Goal: Use online tool/utility: Use online tool/utility

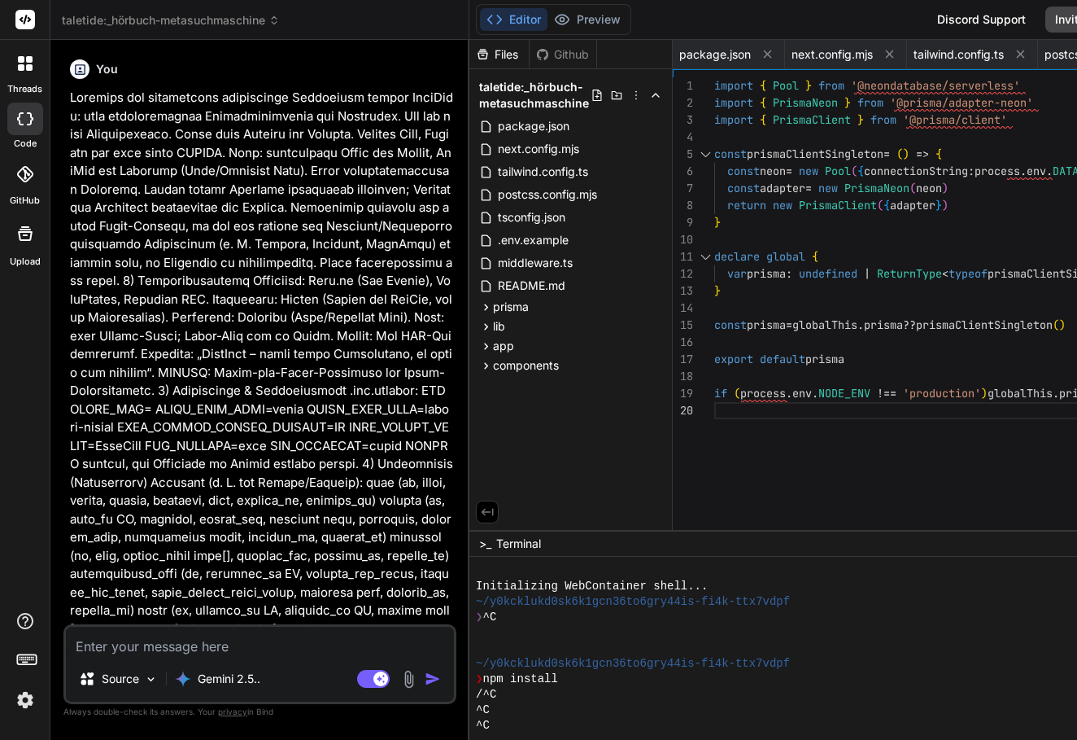
scroll to position [154, 0]
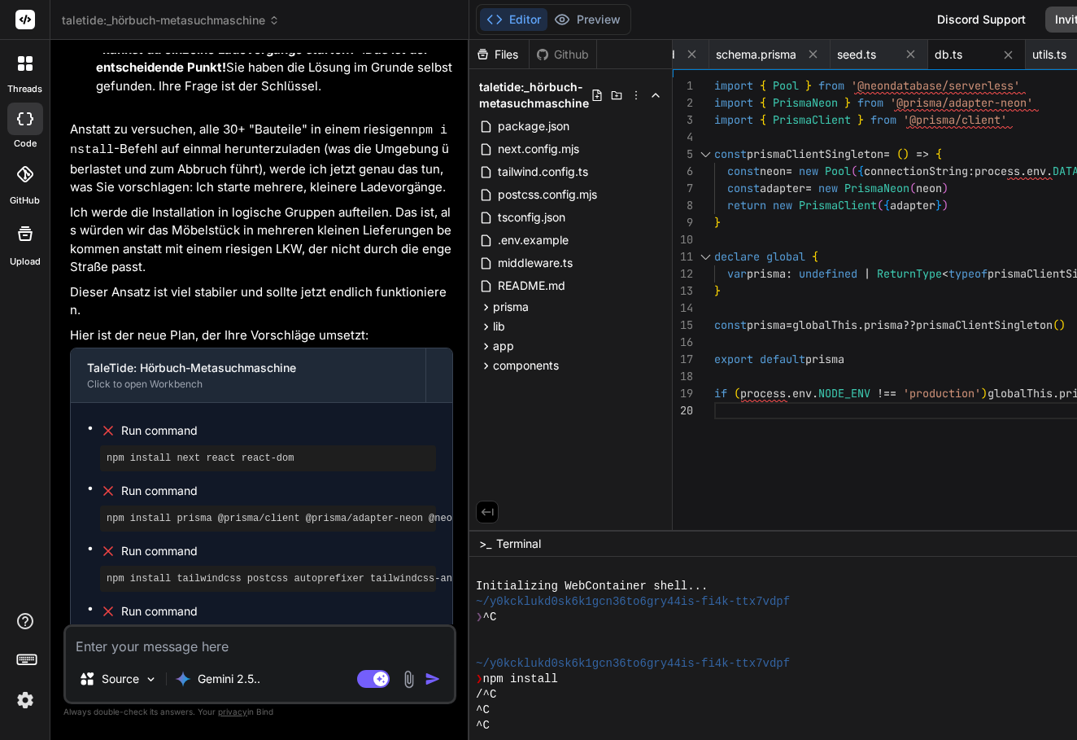
drag, startPoint x: 438, startPoint y: 348, endPoint x: 446, endPoint y: 339, distance: 12.1
click at [446, 403] on div "Run command npm install next react react-dom Run command npm install prisma @pr…" at bounding box center [262, 656] width 382 height 506
click at [430, 632] on pre "npm install --save-dev typescript @types/node @types/react @types/react-dom @ty…" at bounding box center [268, 638] width 323 height 13
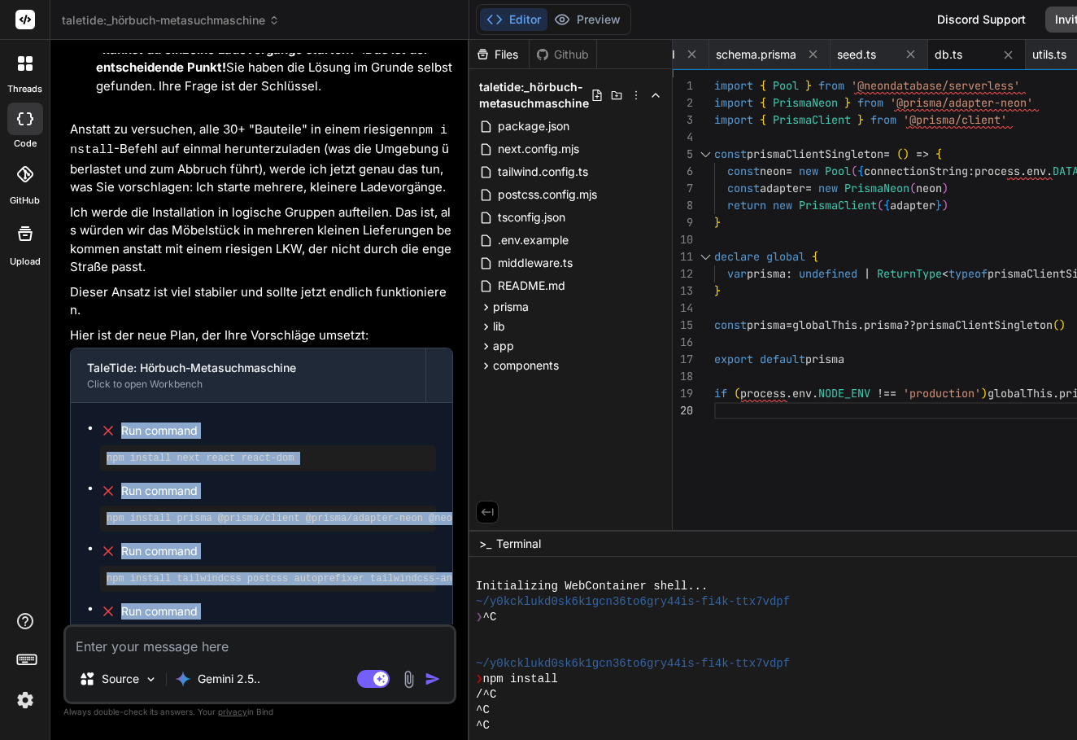
drag, startPoint x: 101, startPoint y: 387, endPoint x: 88, endPoint y: 129, distance: 257.5
click at [88, 403] on div "Run command npm install next react react-dom Run command npm install prisma @pr…" at bounding box center [262, 656] width 382 height 506
copy ul "Run command npm install next react react-dom Run command npm install prisma @pr…"
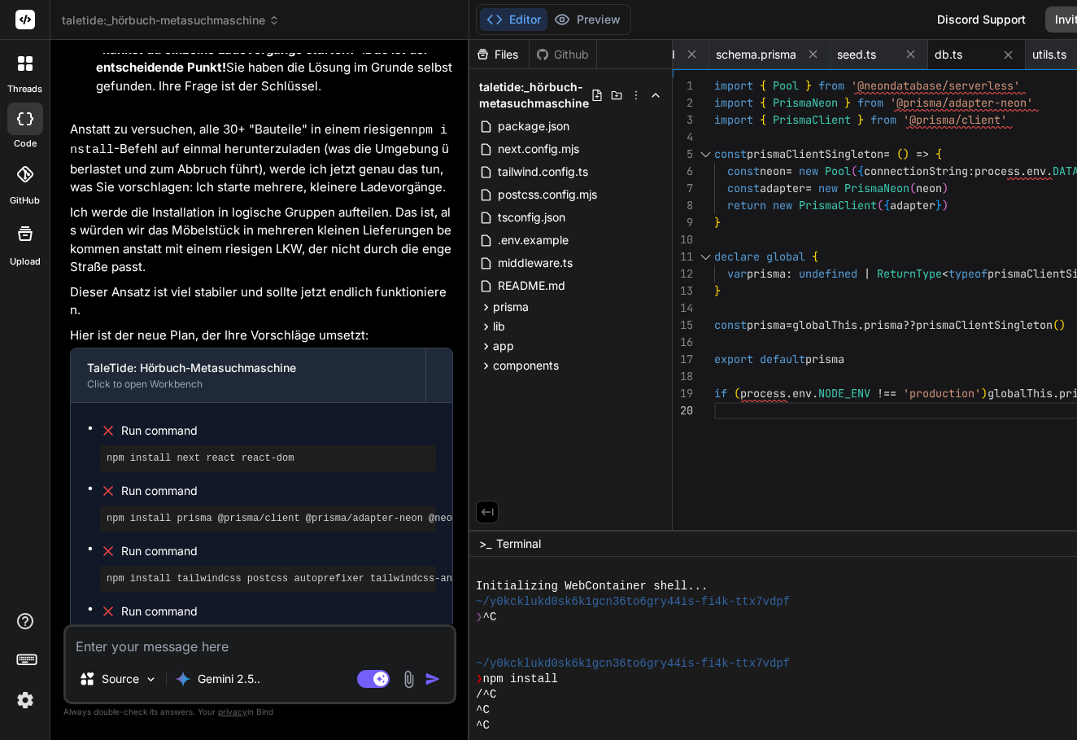
click at [203, 649] on textarea at bounding box center [260, 641] width 388 height 29
paste textarea "Run command npm install next react react-dom Run command npm install prisma @pr…"
type textarea "Run command npm install next react react-dom Run command npm install prisma @pr…"
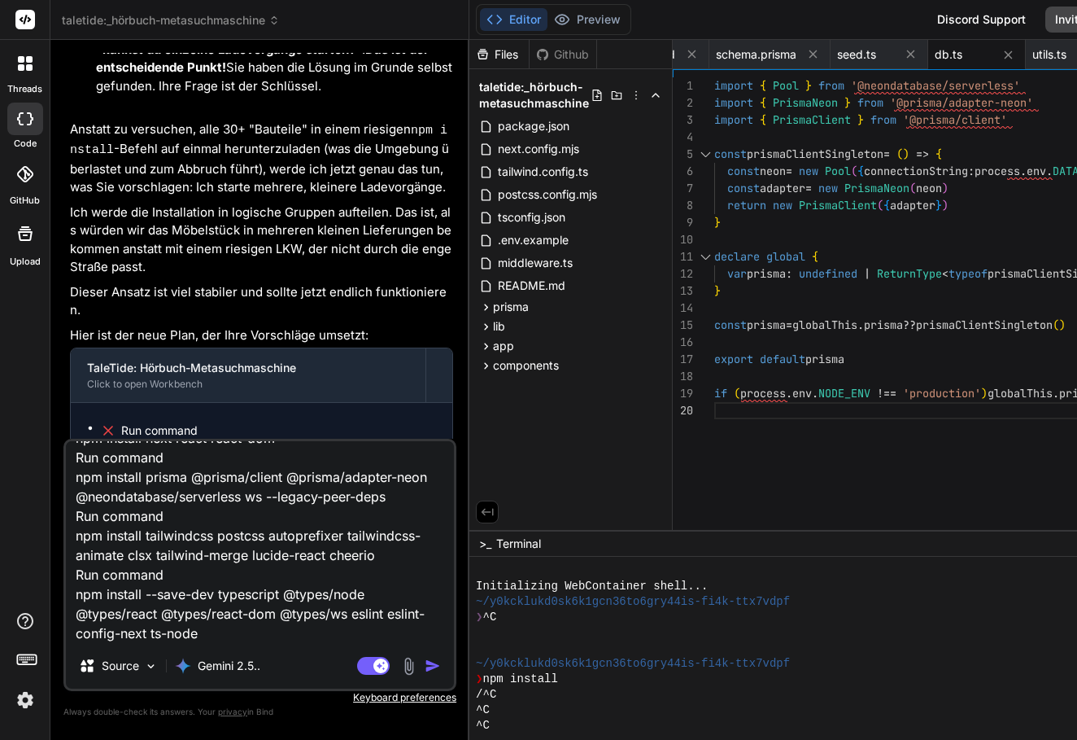
type textarea "x"
type textarea "Run command npm install next react react-dom Run command npm install prisma @pr…"
type textarea "x"
type textarea "Run command npm install next react react-dom Run command npm install prisma @pr…"
type textarea "x"
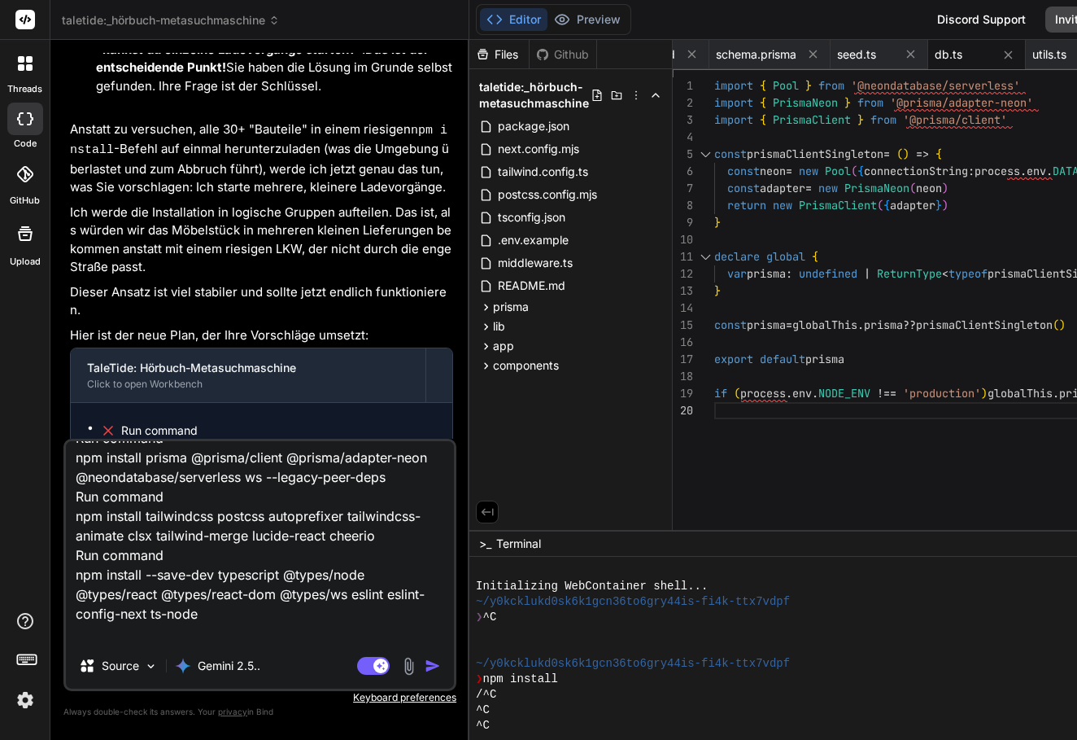
scroll to position [101, 0]
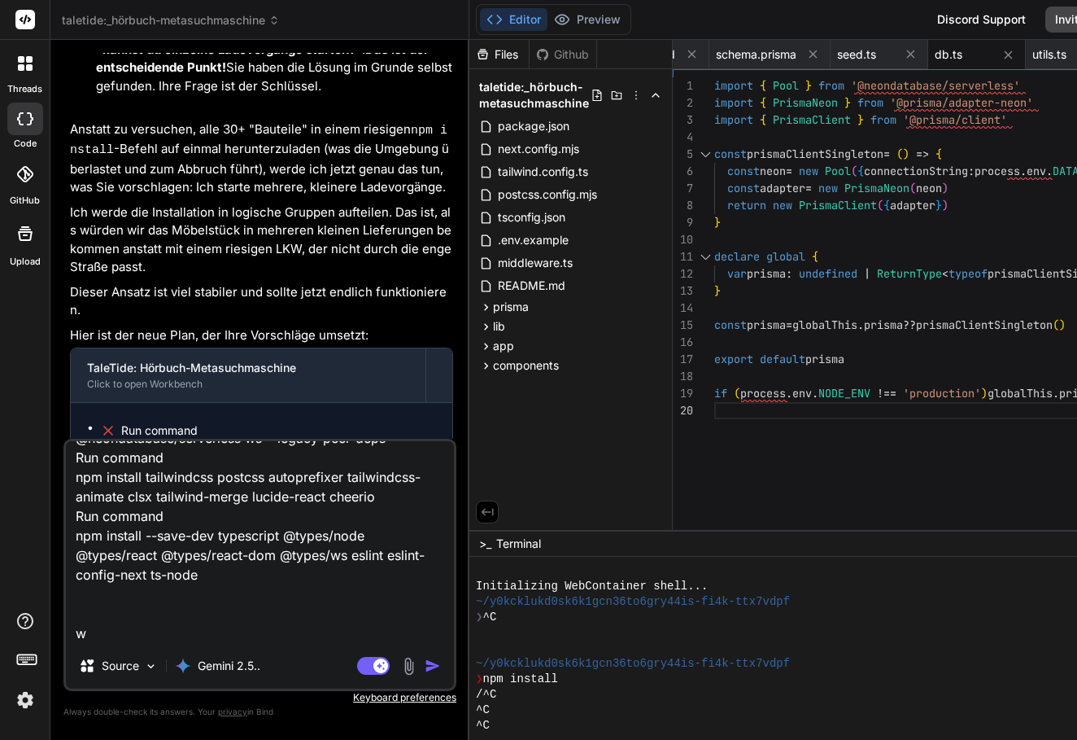
type textarea "Run command npm install next react react-dom Run command npm install prisma @pr…"
type textarea "x"
type textarea "Run command npm install next react react-dom Run command npm install prisma @pr…"
type textarea "x"
type textarea "Run command npm install next react react-dom Run command npm install prisma @pr…"
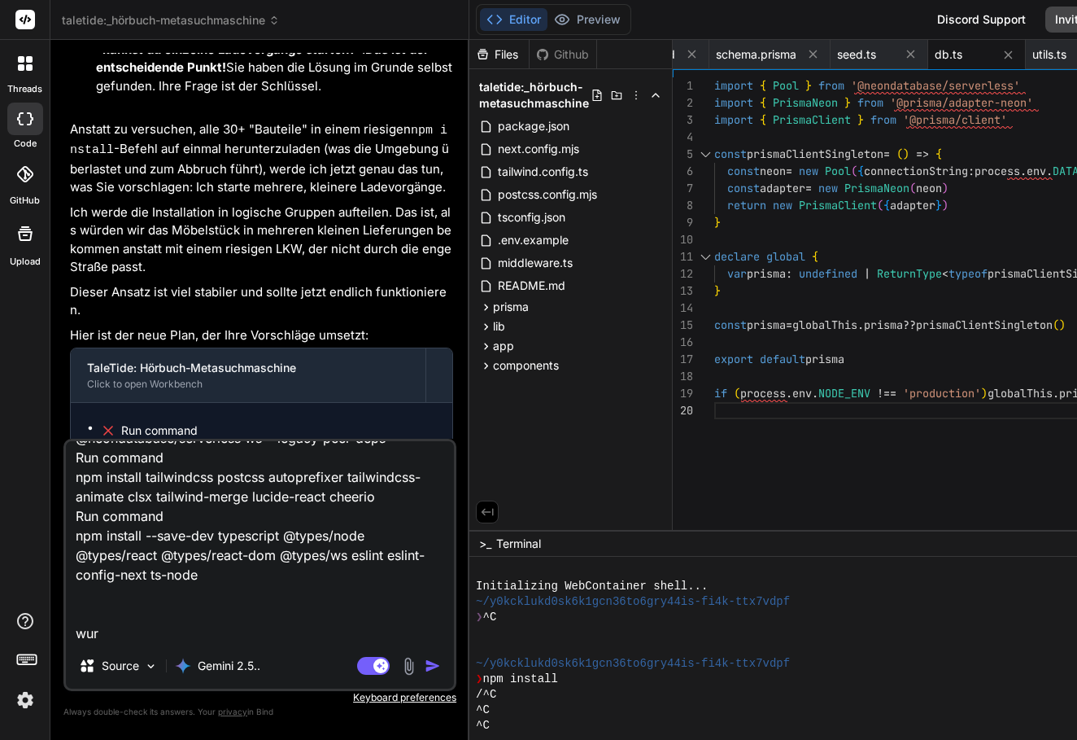
type textarea "x"
type textarea "Run command npm install next react react-dom Run command npm install prisma @pr…"
type textarea "x"
type textarea "Run command npm install next react react-dom Run command npm install prisma @pr…"
type textarea "x"
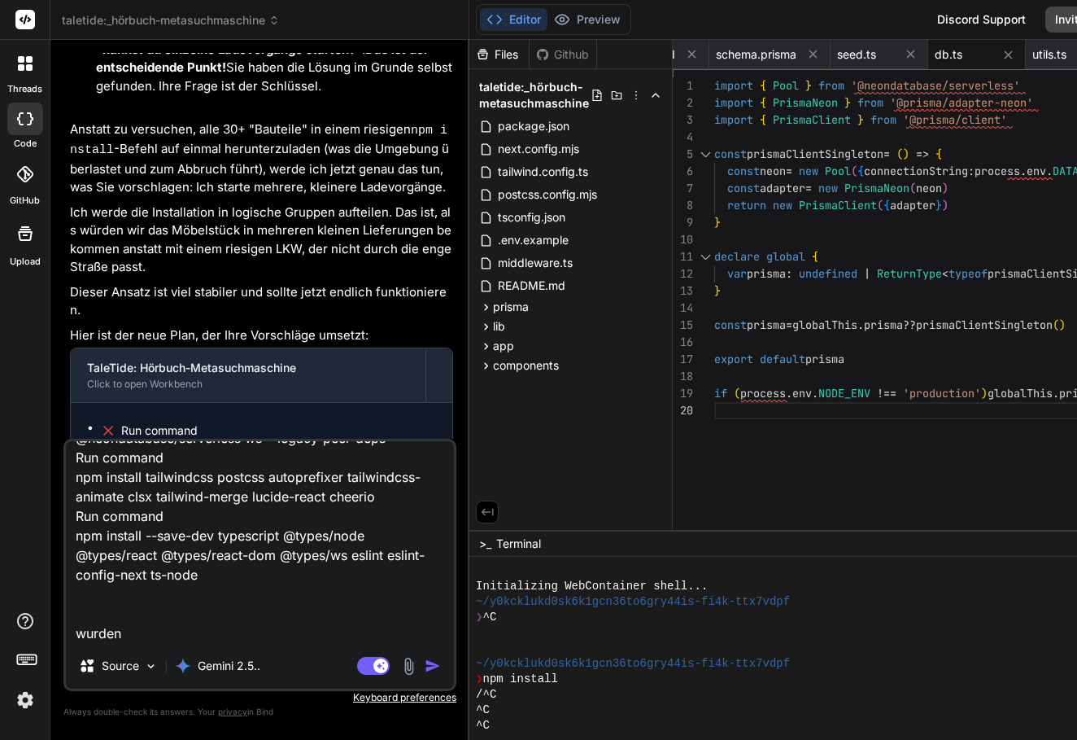
type textarea "Run command npm install next react react-dom Run command npm install prisma @pr…"
type textarea "x"
type textarea "Run command npm install next react react-dom Run command npm install prisma @pr…"
type textarea "x"
type textarea "Run command npm install next react react-dom Run command npm install prisma @pr…"
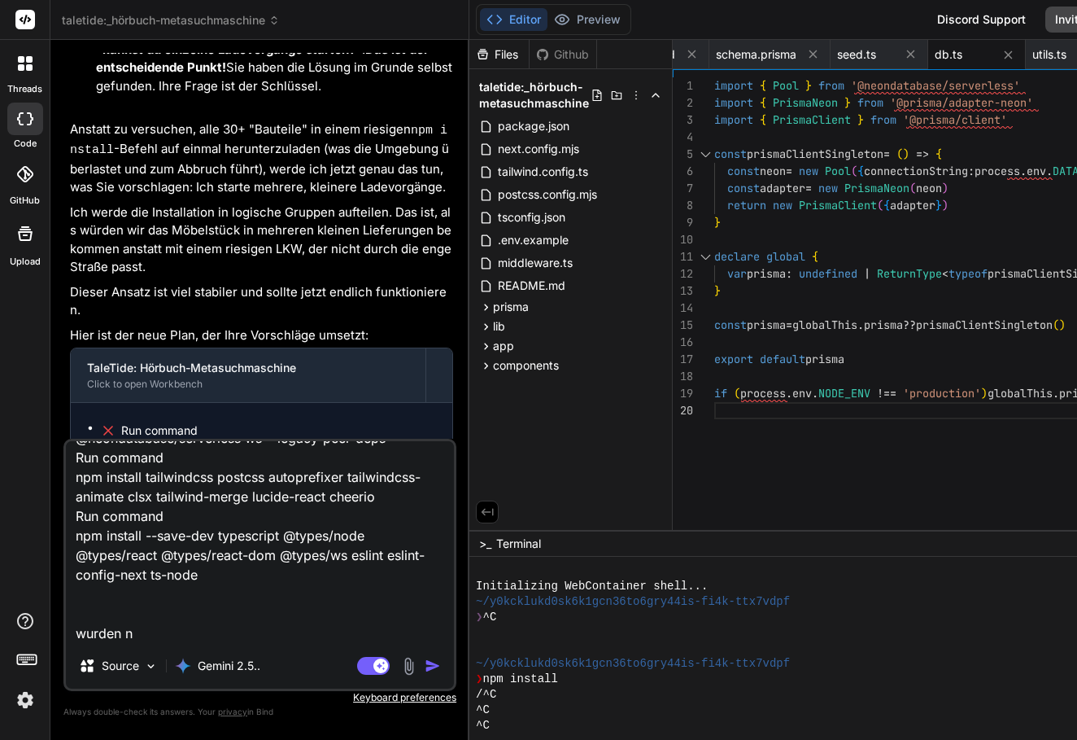
type textarea "x"
type textarea "Run command npm install next react react-dom Run command npm install prisma @pr…"
type textarea "x"
type textarea "Run command npm install next react react-dom Run command npm install prisma @pr…"
type textarea "x"
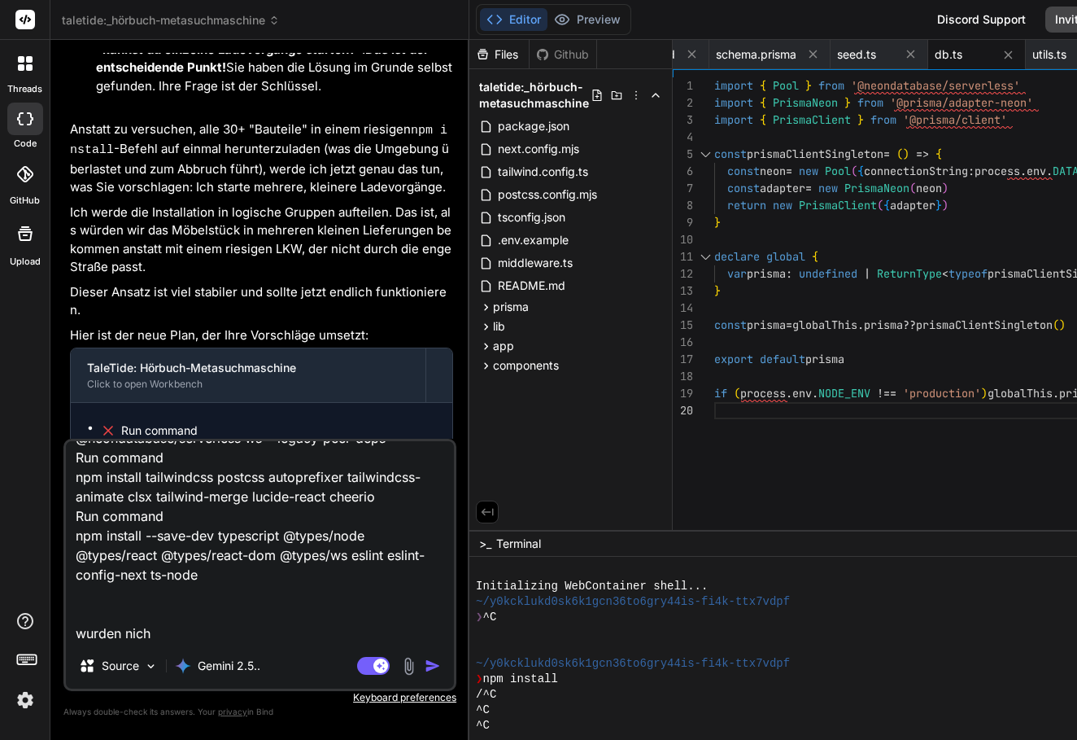
type textarea "Run command npm install next react react-dom Run command npm install prisma @pr…"
type textarea "x"
type textarea "Run command npm install next react react-dom Run command npm install prisma @pr…"
type textarea "x"
type textarea "Run command npm install next react react-dom Run command npm install prisma @pr…"
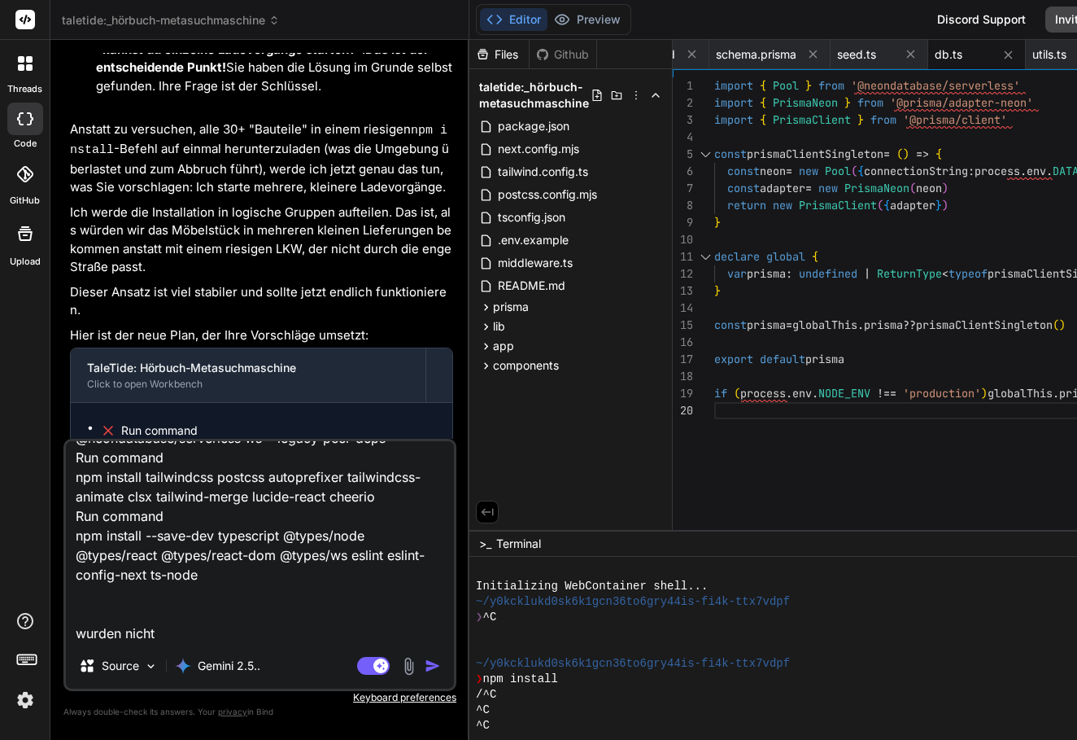
type textarea "x"
type textarea "Run command npm install next react react-dom Run command npm install prisma @pr…"
type textarea "x"
type textarea "Run command npm install next react react-dom Run command npm install prisma @pr…"
type textarea "x"
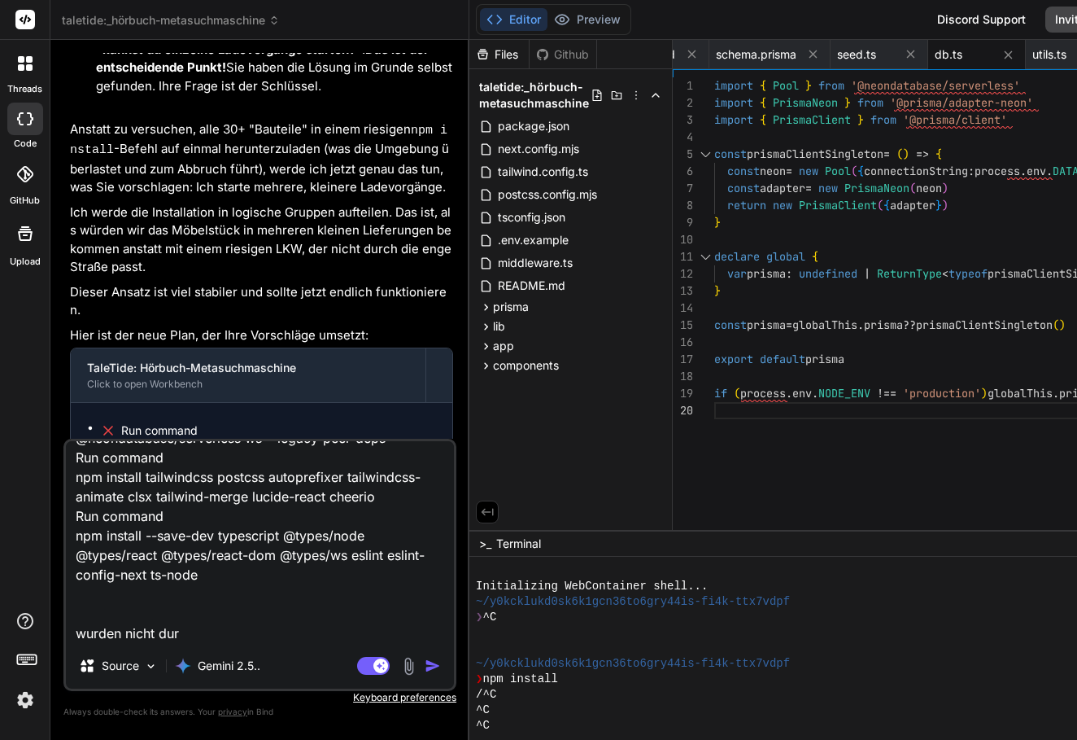
type textarea "Run command npm install next react react-dom Run command npm install prisma @pr…"
type textarea "x"
type textarea "Run command npm install next react react-dom Run command npm install prisma @pr…"
type textarea "x"
type textarea "Run command npm install next react react-dom Run command npm install prisma @pr…"
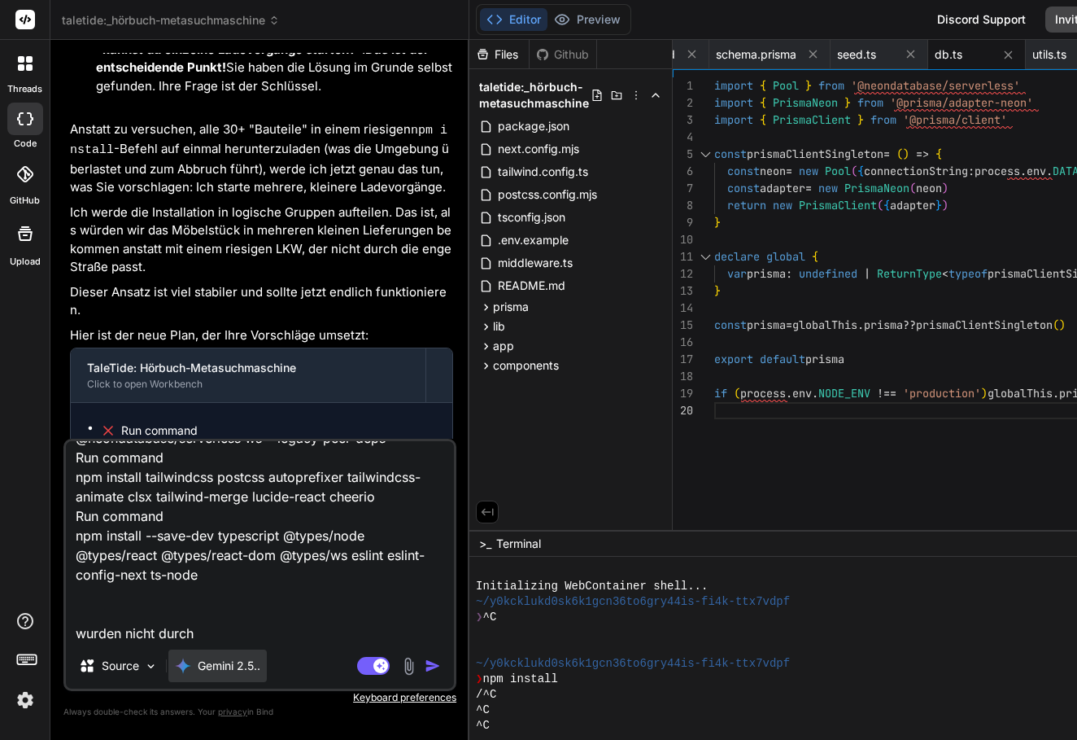
type textarea "x"
type textarea "Run command npm install next react react-dom Run command npm install prisma @pr…"
type textarea "x"
type textarea "Run command npm install next react react-dom Run command npm install prisma @pr…"
type textarea "x"
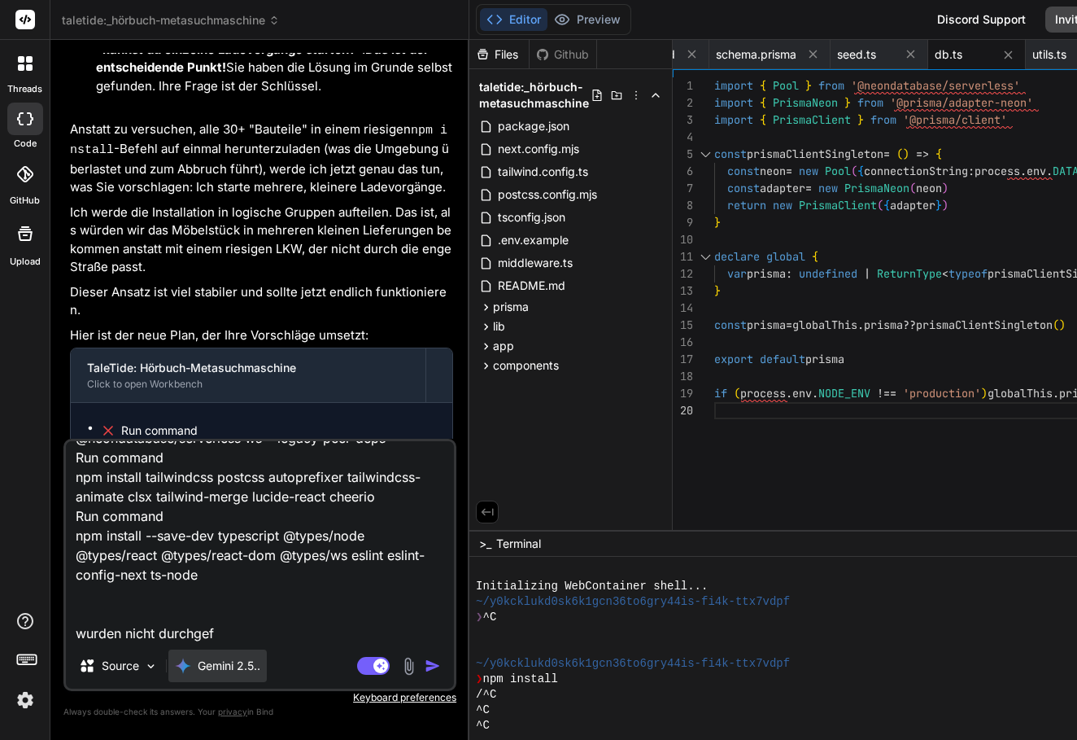
type textarea "Run command npm install next react react-dom Run command npm install prisma @pr…"
type textarea "x"
type textarea "Run command npm install next react react-dom Run command npm install prisma @pr…"
type textarea "x"
type textarea "Run command npm install next react react-dom Run command npm install prisma @pr…"
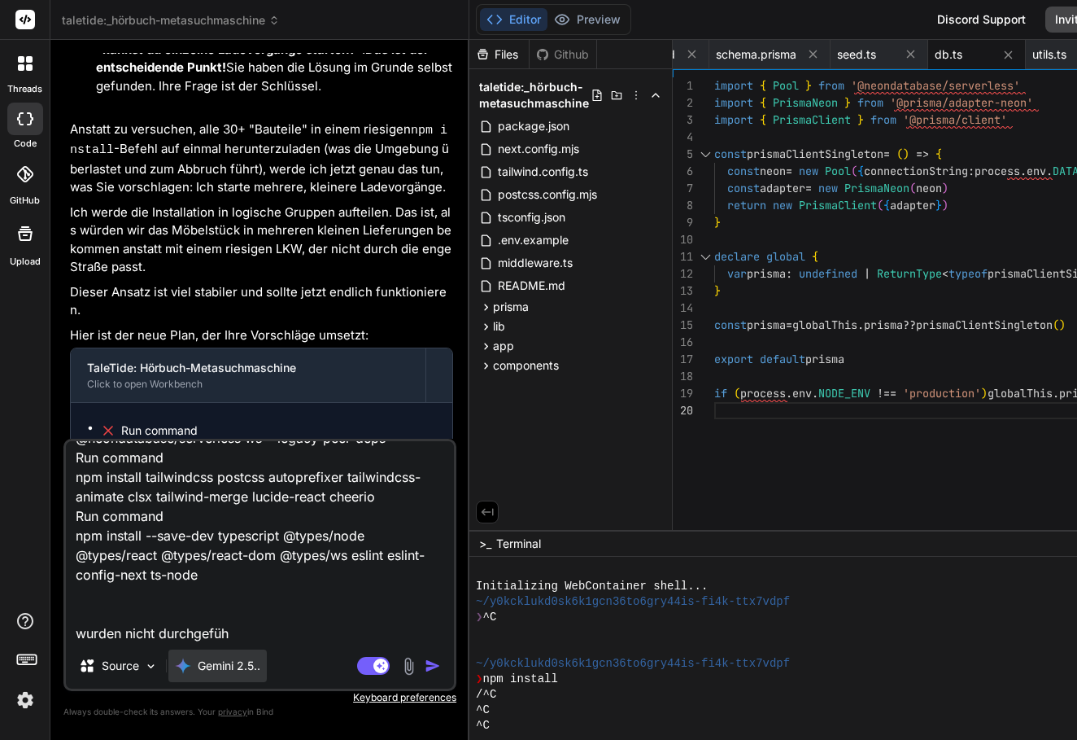
type textarea "x"
type textarea "Run command npm install next react react-dom Run command npm install prisma @pr…"
type textarea "x"
type textarea "Run command npm install next react react-dom Run command npm install prisma @pr…"
type textarea "x"
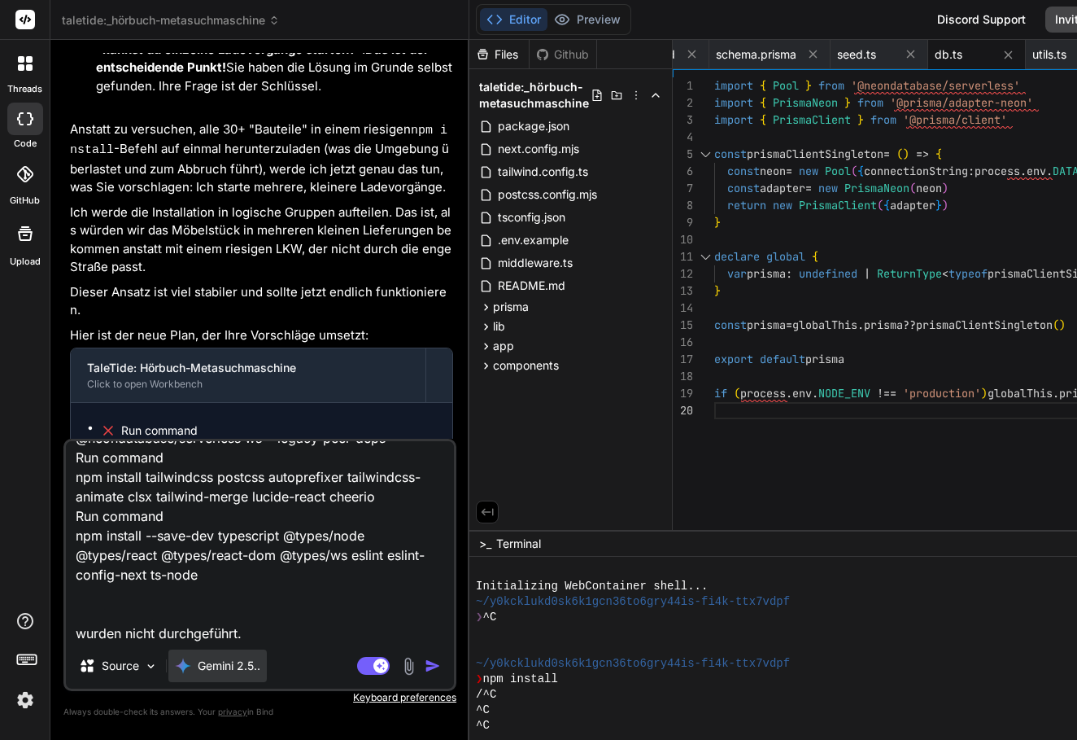
type textarea "Run command npm install next react react-dom Run command npm install prisma @pr…"
type textarea "x"
type textarea "Run command npm install next react react-dom Run command npm install prisma @pr…"
type textarea "x"
type textarea "Run command npm install next react react-dom Run command npm install prisma @pr…"
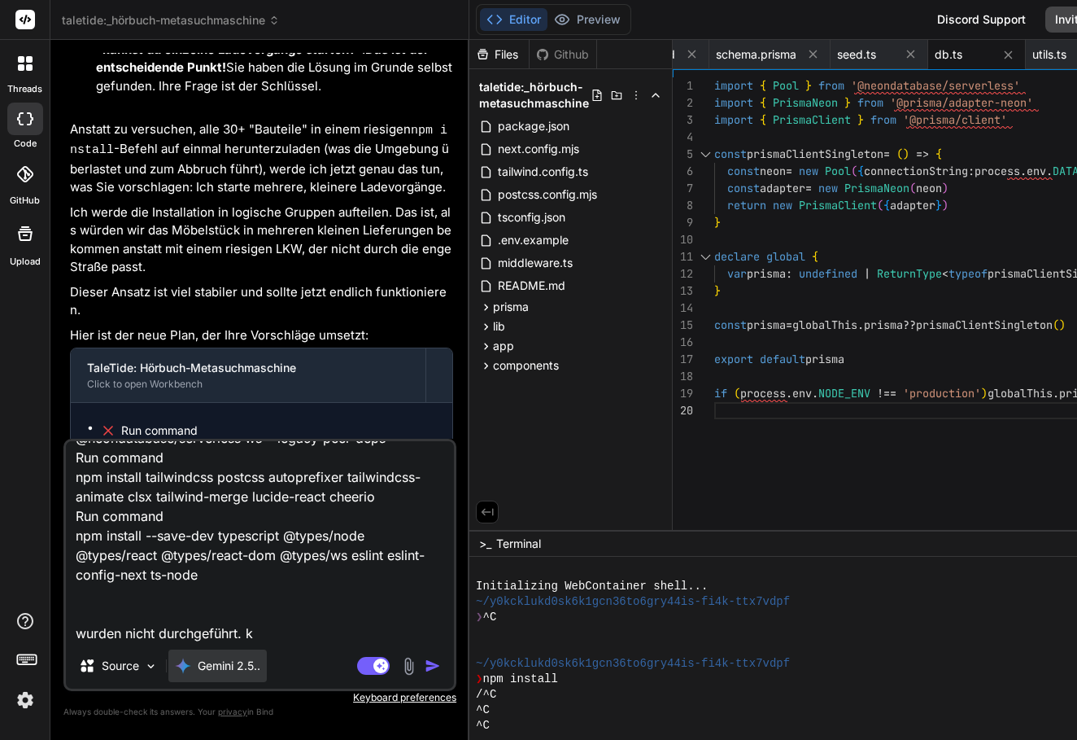
type textarea "x"
type textarea "Run command npm install next react react-dom Run command npm install prisma @pr…"
type textarea "x"
type textarea "Run command npm install next react react-dom Run command npm install prisma @pr…"
type textarea "x"
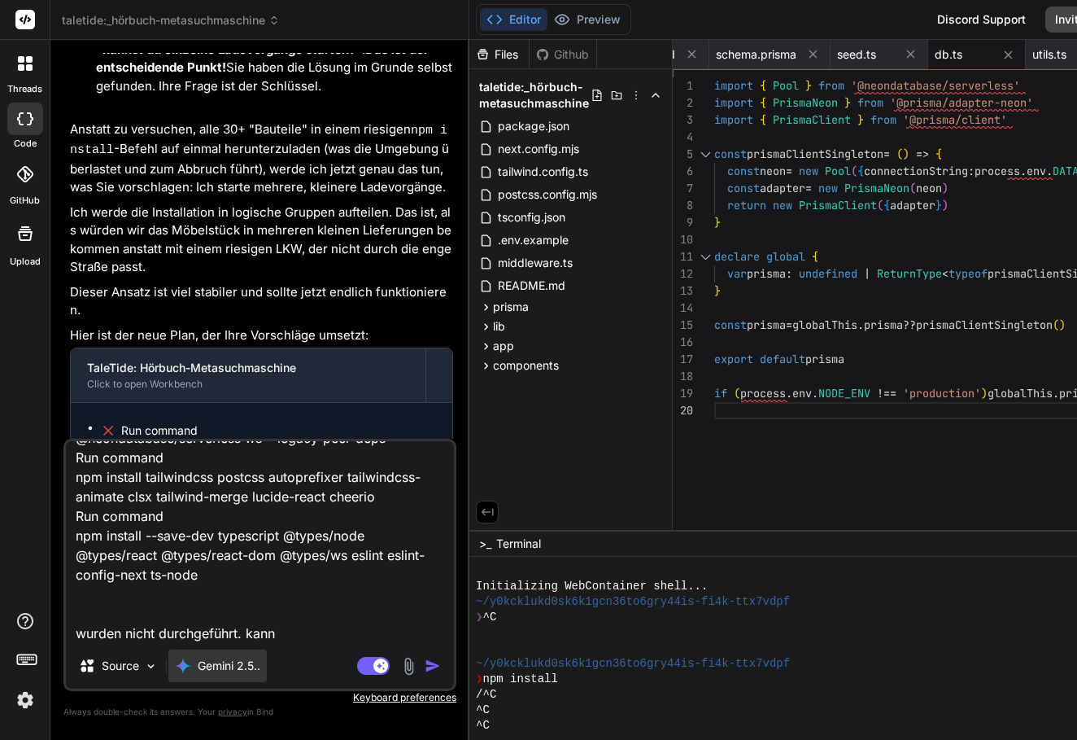
type textarea "Run command npm install next react react-dom Run command npm install prisma @pr…"
type textarea "x"
type textarea "Run command npm install next react react-dom Run command npm install prisma @pr…"
type textarea "x"
type textarea "Run command npm install next react react-dom Run command npm install prisma @pr…"
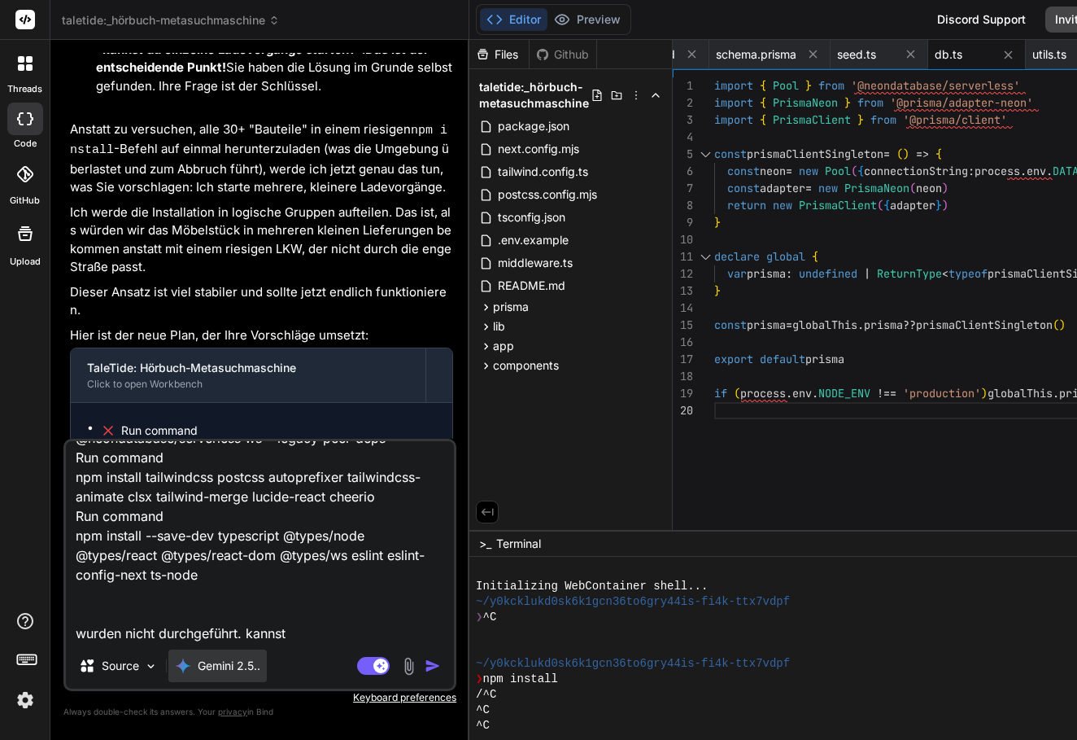
type textarea "x"
type textarea "Run command npm install next react react-dom Run command npm install prisma @pr…"
type textarea "x"
type textarea "Run command npm install next react react-dom Run command npm install prisma @pr…"
type textarea "x"
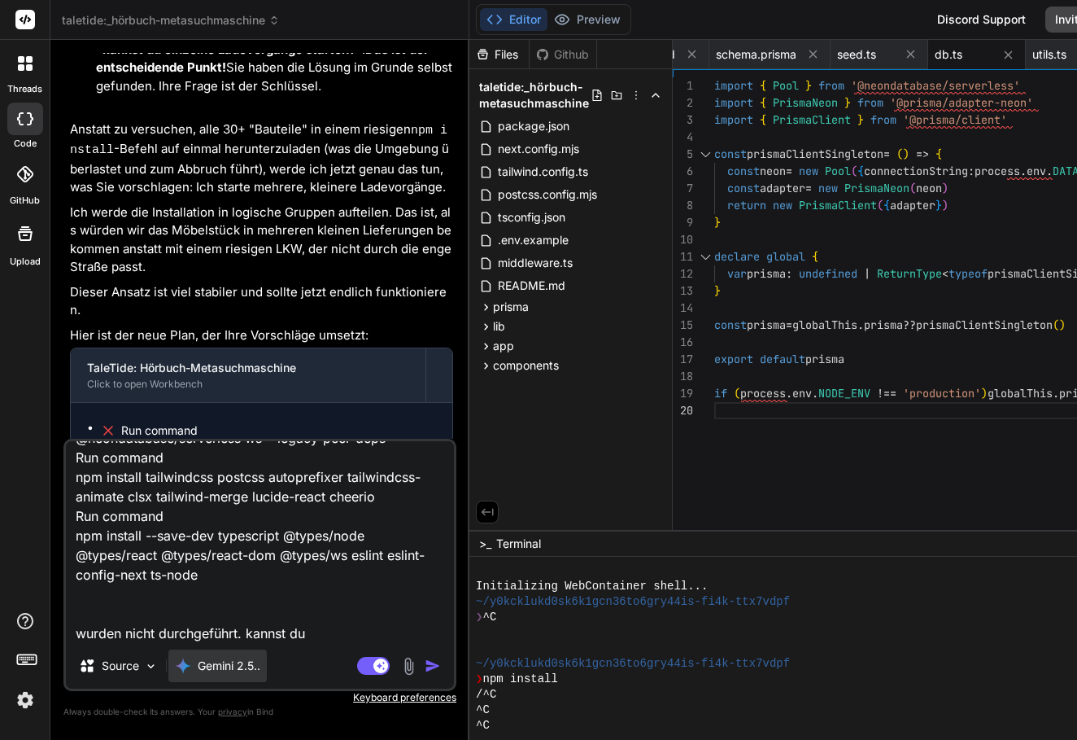
type textarea "Run command npm install next react react-dom Run command npm install prisma @pr…"
type textarea "x"
type textarea "Run command npm install next react react-dom Run command npm install prisma @pr…"
type textarea "x"
type textarea "Run command npm install next react react-dom Run command npm install prisma @pr…"
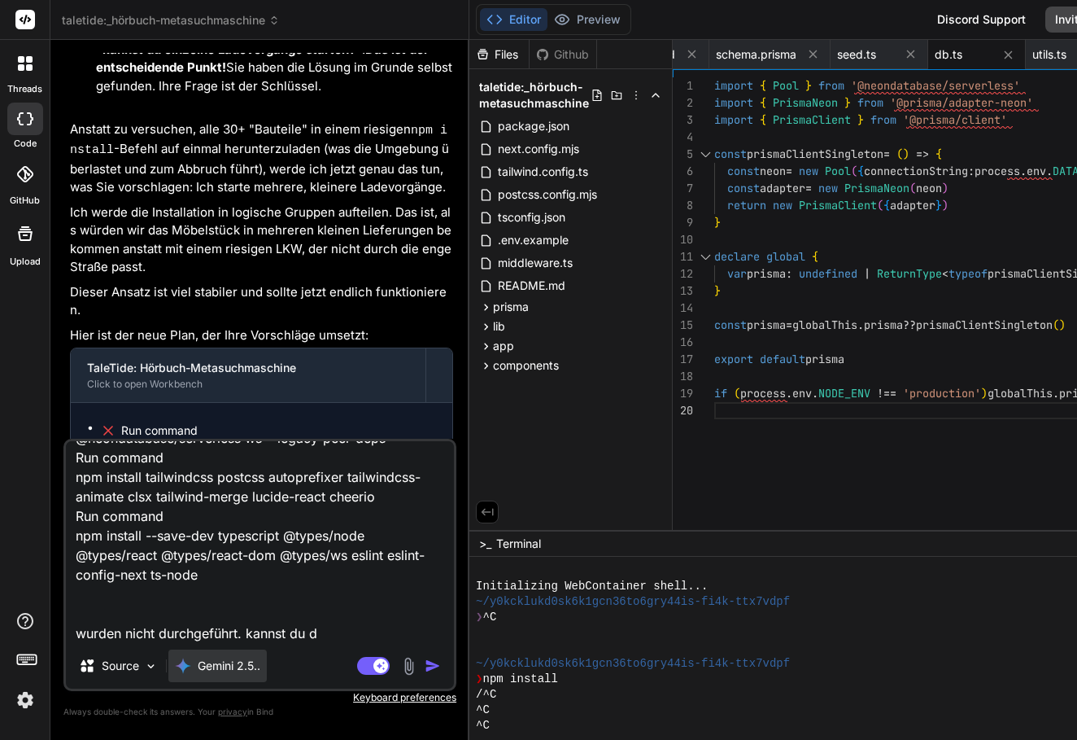
type textarea "x"
type textarea "Run command npm install next react react-dom Run command npm install prisma @pr…"
type textarea "x"
type textarea "Run command npm install next react react-dom Run command npm install prisma @pr…"
type textarea "x"
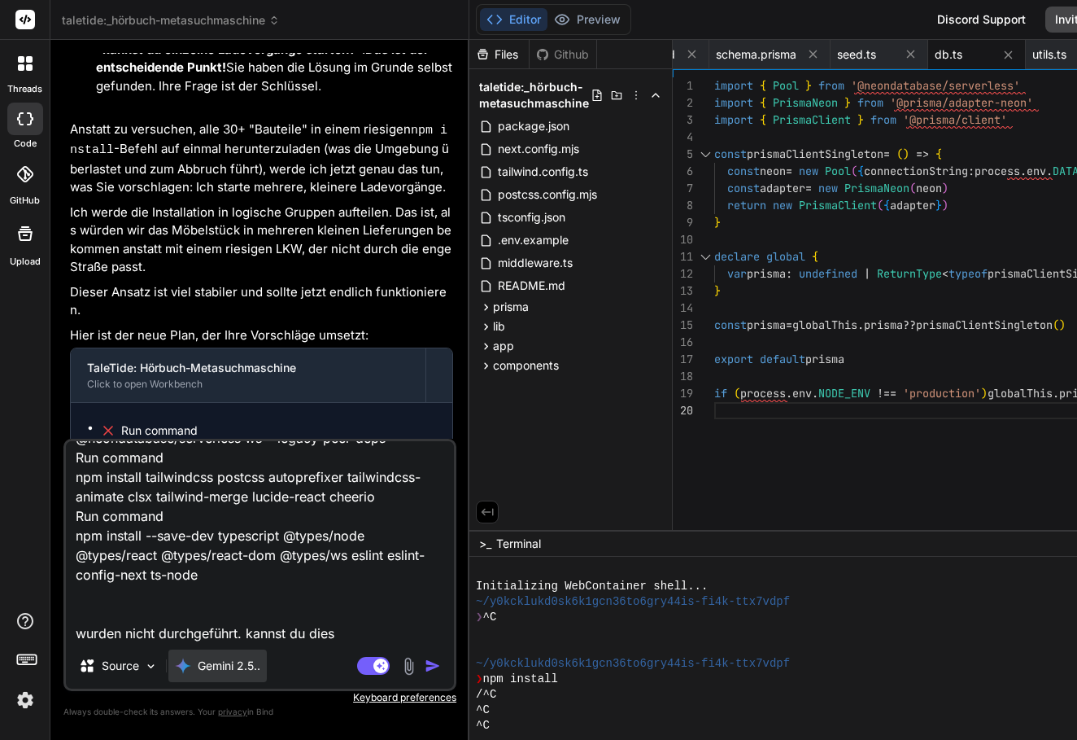
type textarea "Run command npm install next react react-dom Run command npm install prisma @pr…"
type textarea "x"
type textarea "Run command npm install next react react-dom Run command npm install prisma @pr…"
type textarea "x"
type textarea "Run command npm install next react react-dom Run command npm install prisma @pr…"
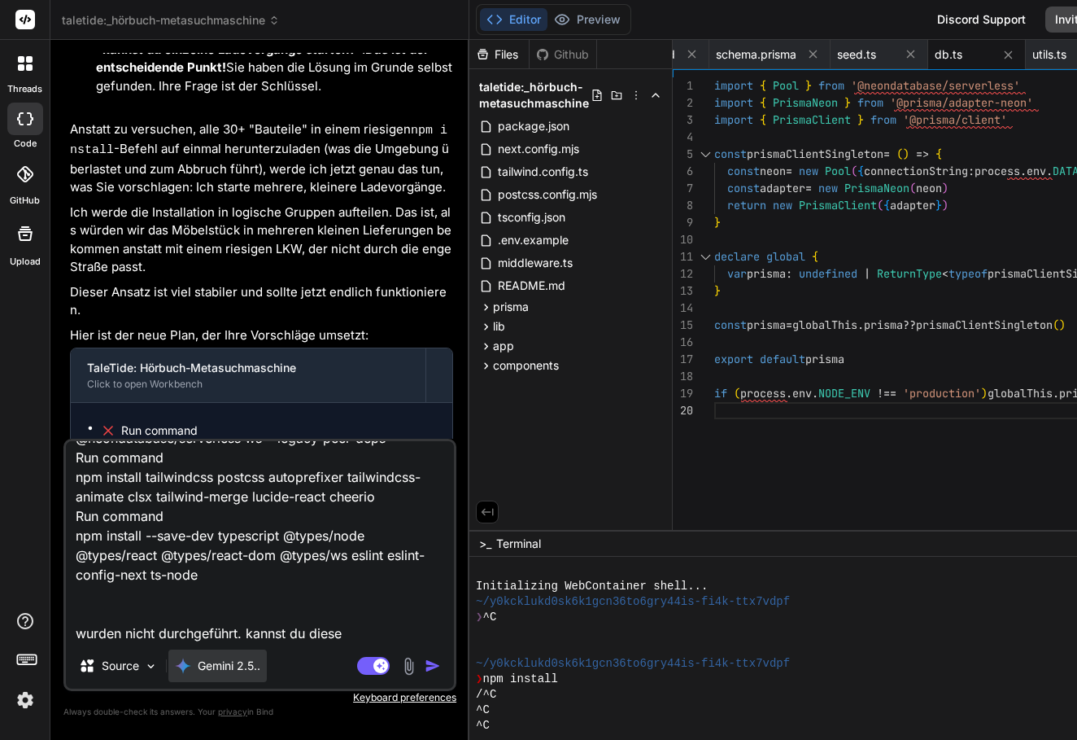
type textarea "x"
type textarea "Run command npm install next react react-dom Run command npm install prisma @pr…"
type textarea "x"
type textarea "Run command npm install next react react-dom Run command npm install prisma @pr…"
type textarea "x"
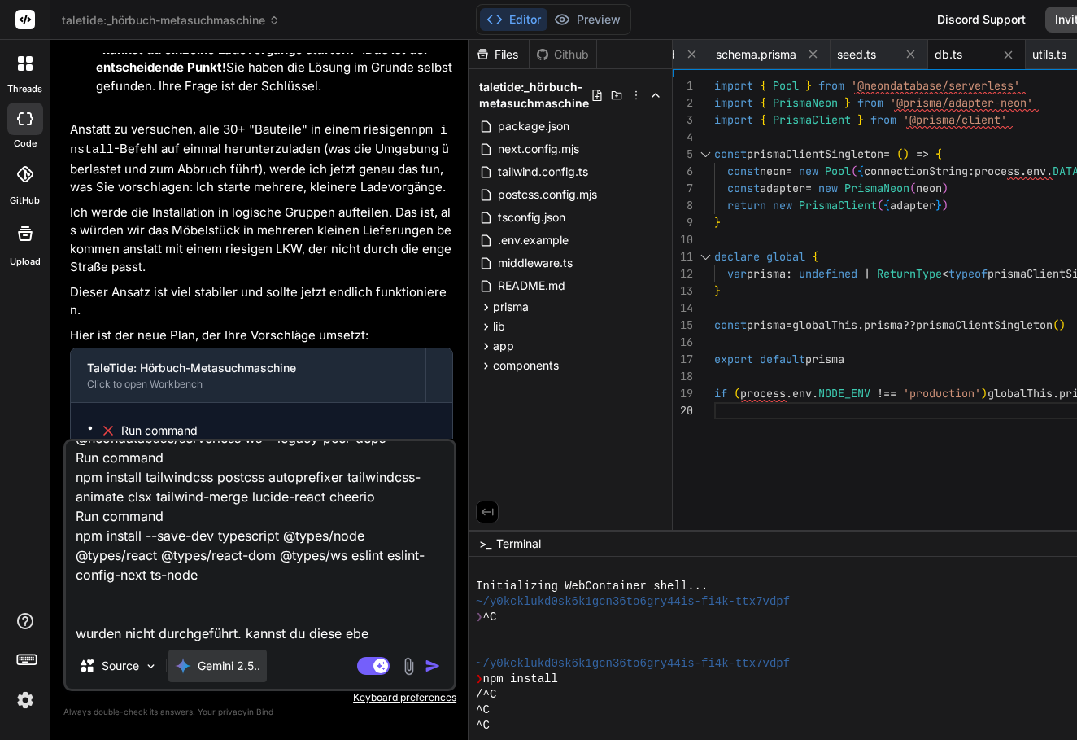
type textarea "Run command npm install next react react-dom Run command npm install prisma @pr…"
type textarea "x"
type textarea "Run command npm install next react react-dom Run command npm install prisma @pr…"
type textarea "x"
type textarea "Run command npm install next react react-dom Run command npm install prisma @pr…"
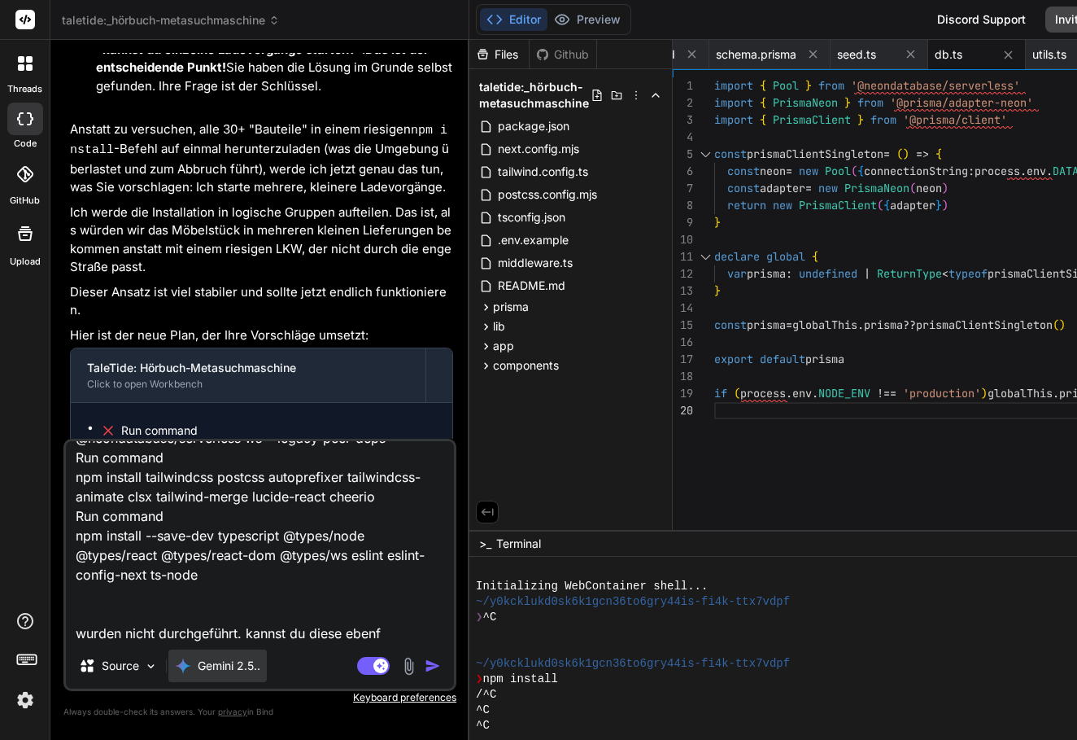
type textarea "x"
type textarea "Run command npm install next react react-dom Run command npm install prisma @pr…"
type textarea "x"
type textarea "Run command npm install next react react-dom Run command npm install prisma @pr…"
type textarea "x"
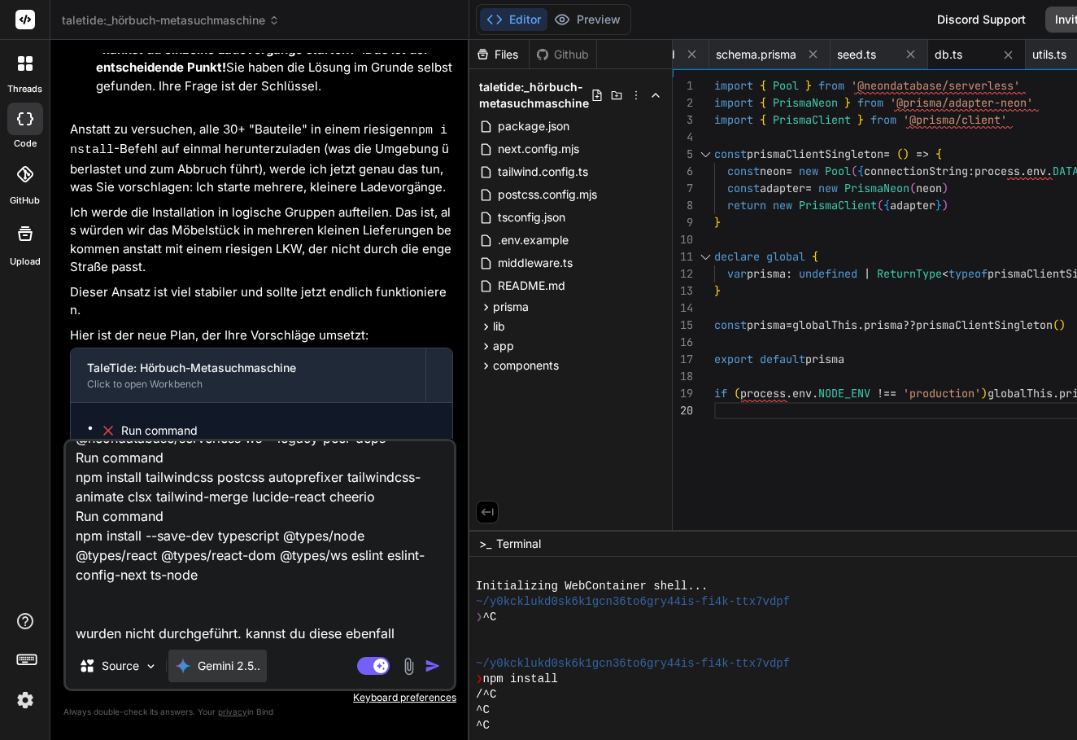
type textarea "Run command npm install next react react-dom Run command npm install prisma @pr…"
type textarea "x"
type textarea "Run command npm install next react react-dom Run command npm install prisma @pr…"
type textarea "x"
type textarea "Run command npm install next react react-dom Run command npm install prisma @pr…"
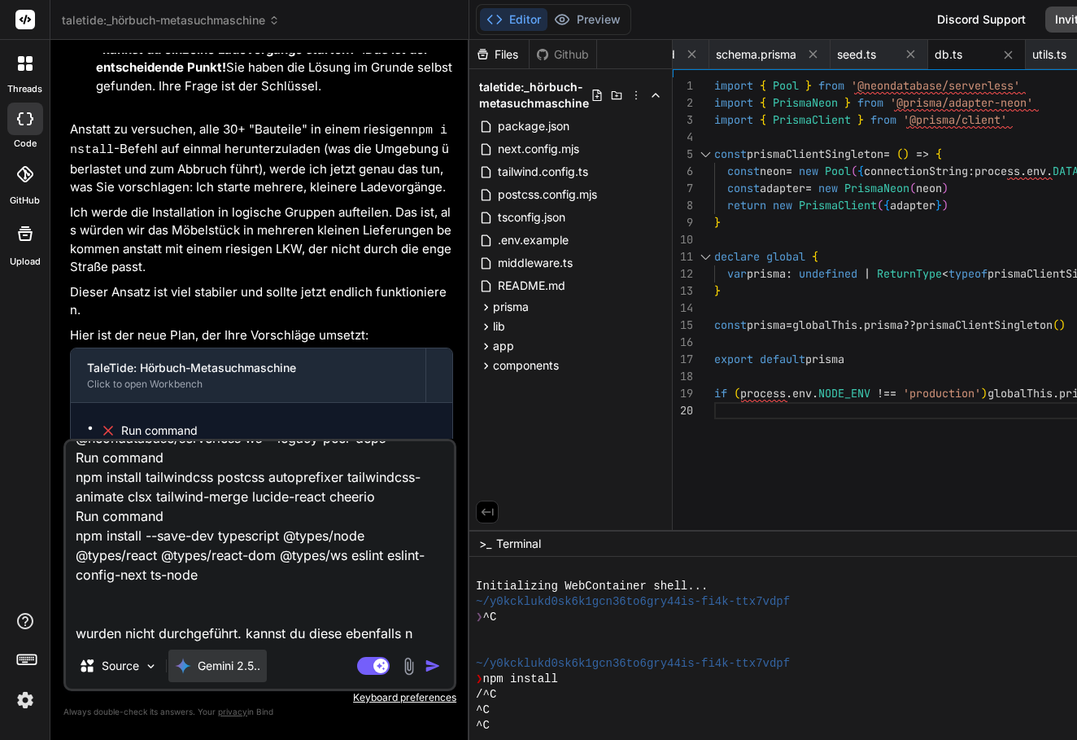
type textarea "x"
type textarea "Run command npm install next react react-dom Run command npm install prisma @pr…"
type textarea "x"
type textarea "Run command npm install next react react-dom Run command npm install prisma @pr…"
type textarea "x"
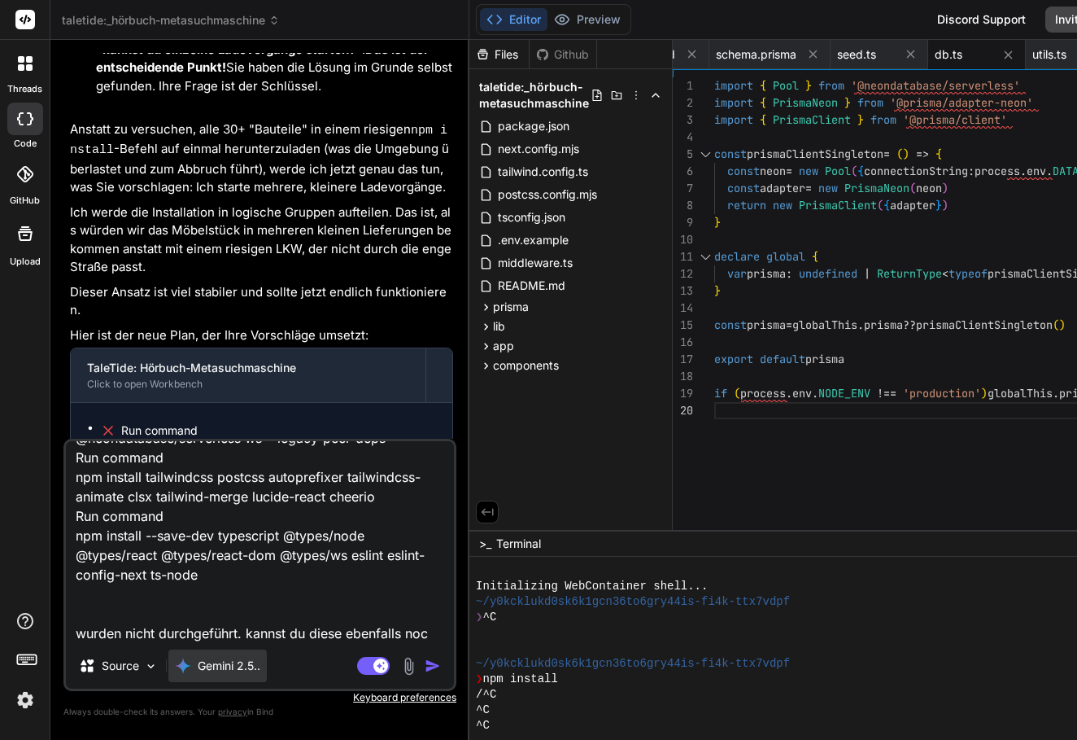
type textarea "Run command npm install next react react-dom Run command npm install prisma @pr…"
type textarea "x"
type textarea "Run command npm install next react react-dom Run command npm install prisma @pr…"
type textarea "x"
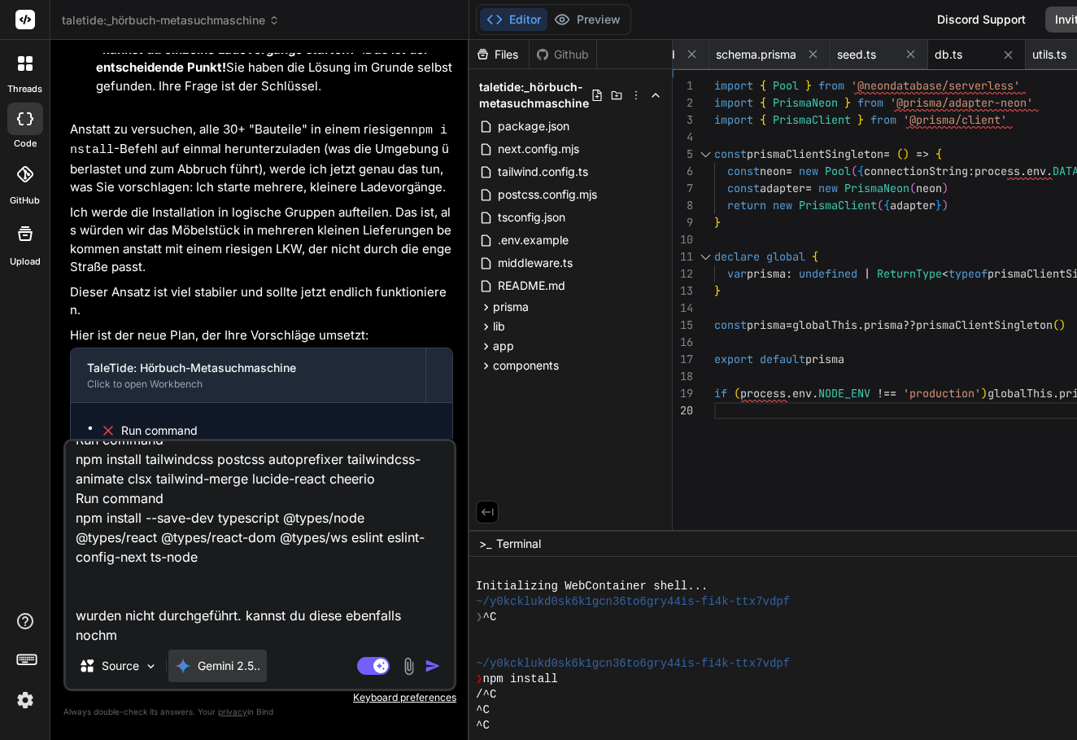
type textarea "Run command npm install next react react-dom Run command npm install prisma @pr…"
type textarea "x"
type textarea "Run command npm install next react react-dom Run command npm install prisma @pr…"
type textarea "x"
type textarea "Run command npm install next react react-dom Run command npm install prisma @pr…"
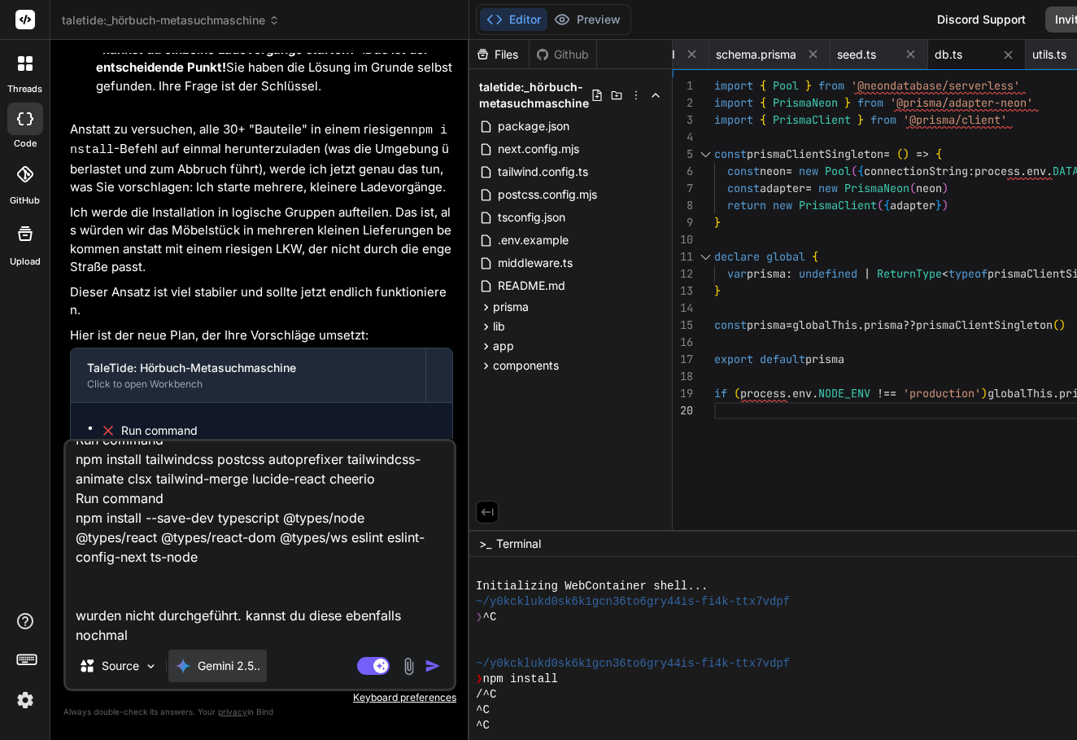
type textarea "x"
type textarea "Run command npm install next react react-dom Run command npm install prisma @pr…"
type textarea "x"
type textarea "Run command npm install next react react-dom Run command npm install prisma @pr…"
type textarea "x"
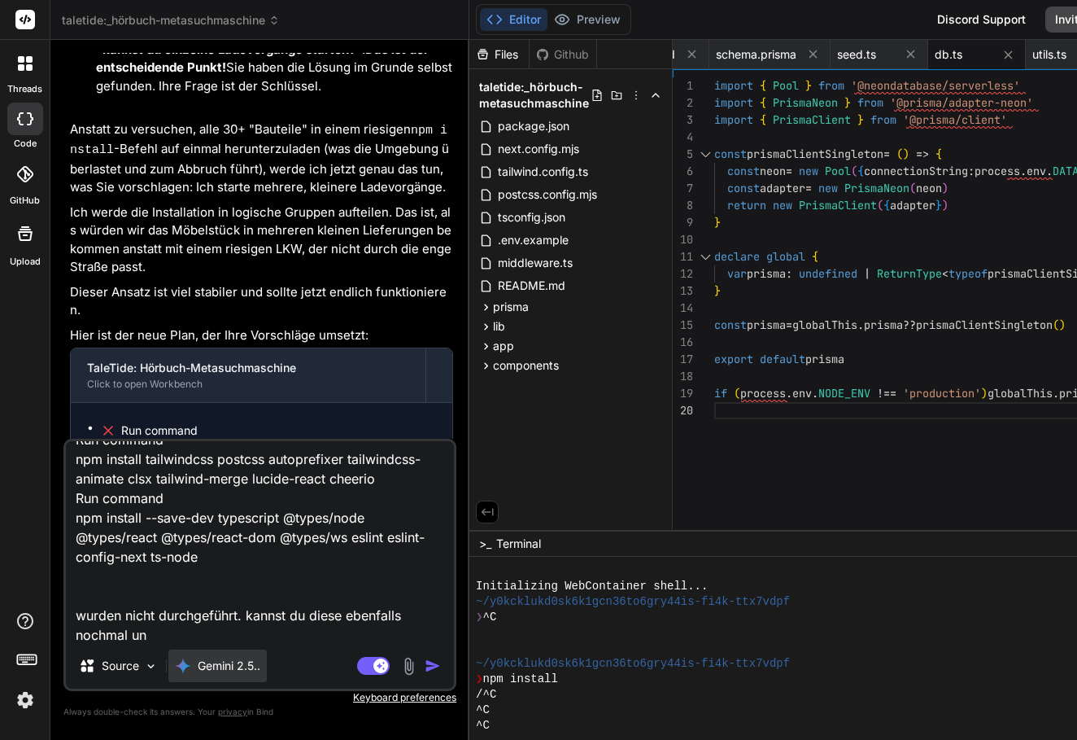
type textarea "Run command npm install next react react-dom Run command npm install prisma @pr…"
type textarea "x"
type textarea "Run command npm install next react react-dom Run command npm install prisma @pr…"
type textarea "x"
type textarea "Run command npm install next react react-dom Run command npm install prisma @pr…"
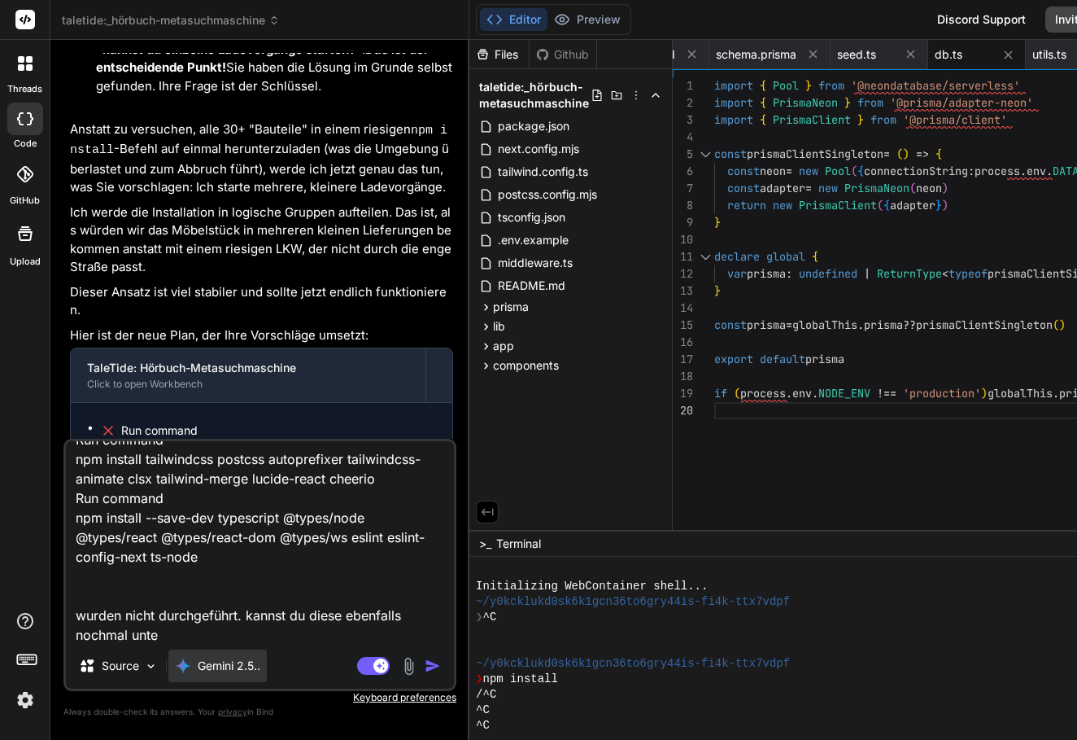
type textarea "x"
type textarea "Run command npm install next react react-dom Run command npm install prisma @pr…"
type textarea "x"
type textarea "Run command npm install next react react-dom Run command npm install prisma @pr…"
type textarea "x"
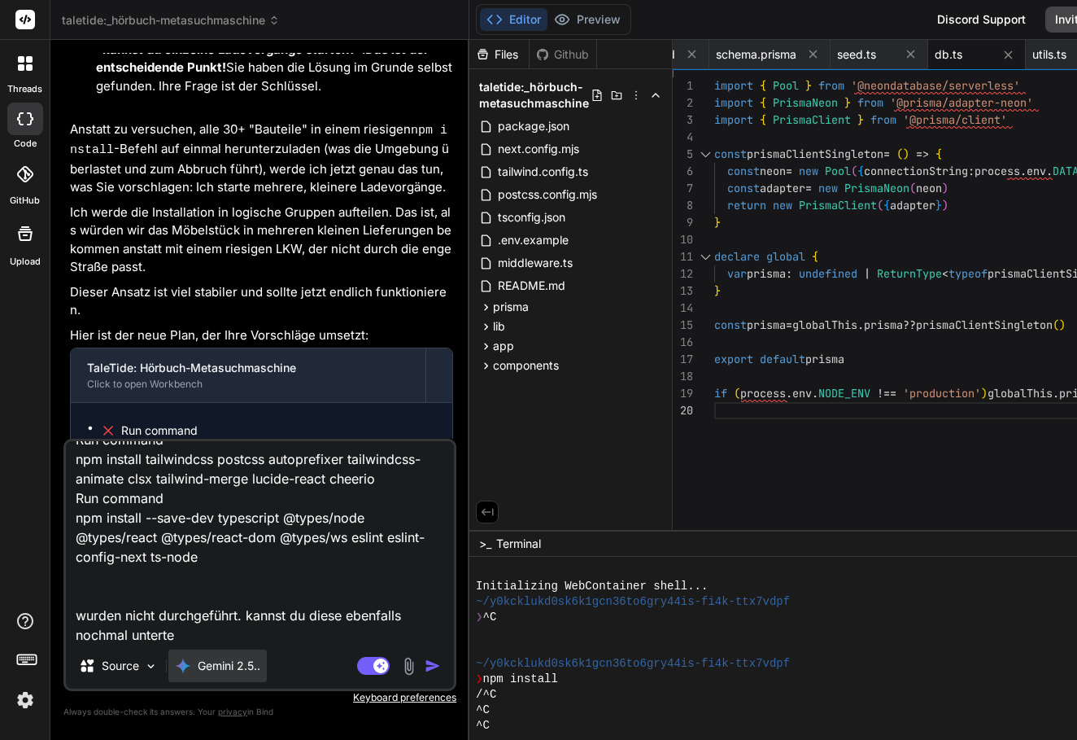
type textarea "Run command npm install next react react-dom Run command npm install prisma @pr…"
type textarea "x"
type textarea "Run command npm install next react react-dom Run command npm install prisma @pr…"
type textarea "x"
type textarea "Run command npm install next react react-dom Run command npm install prisma @pr…"
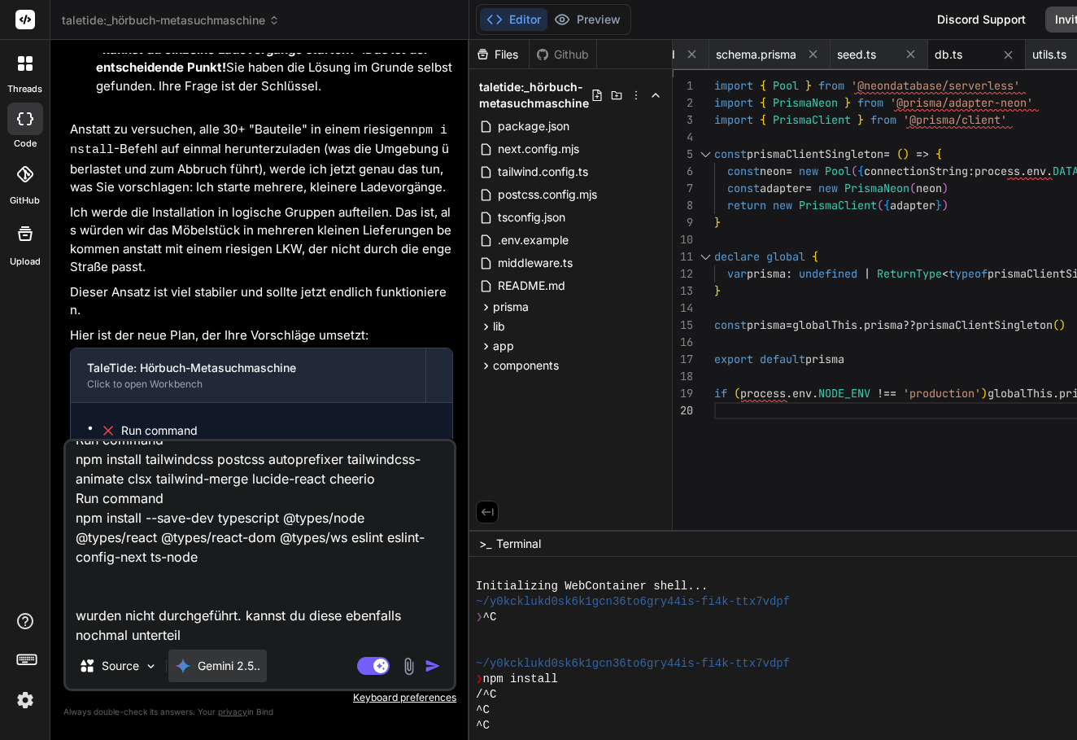
type textarea "x"
type textarea "Run command npm install next react react-dom Run command npm install prisma @pr…"
type textarea "x"
type textarea "Run command npm install next react react-dom Run command npm install prisma @pr…"
type textarea "x"
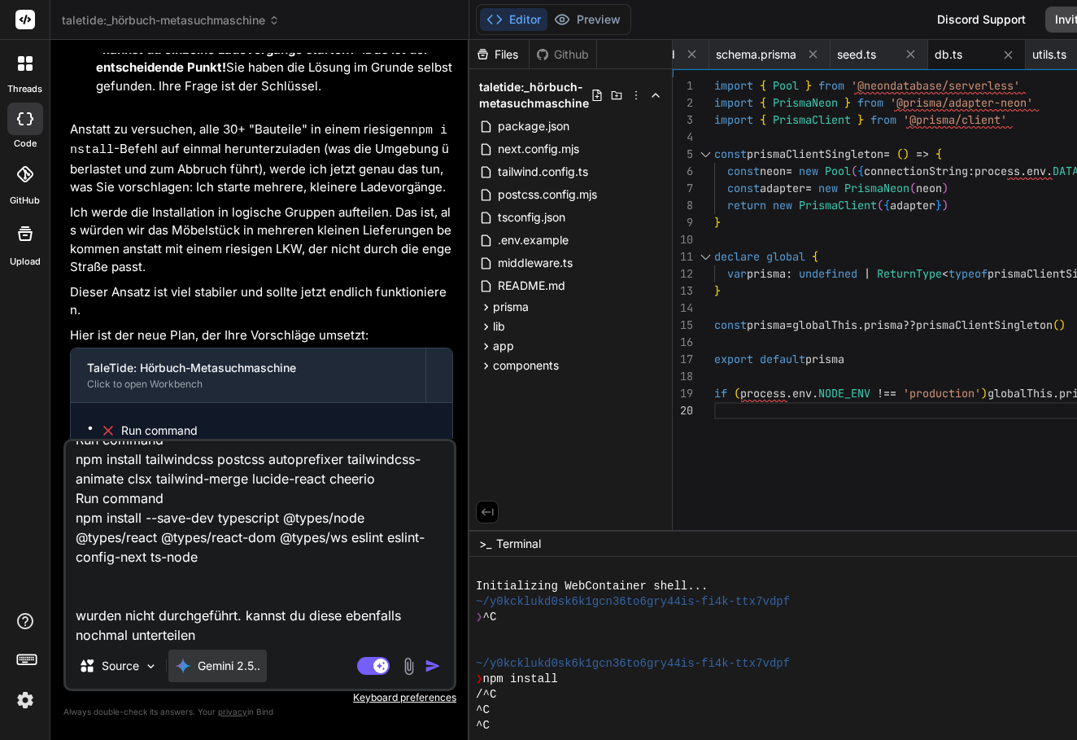
type textarea "Run command npm install next react react-dom Run command npm install prisma @pr…"
type textarea "x"
type textarea "Run command npm install next react react-dom Run command npm install prisma @pr…"
type textarea "x"
type textarea "Run command npm install next react react-dom Run command npm install prisma @pr…"
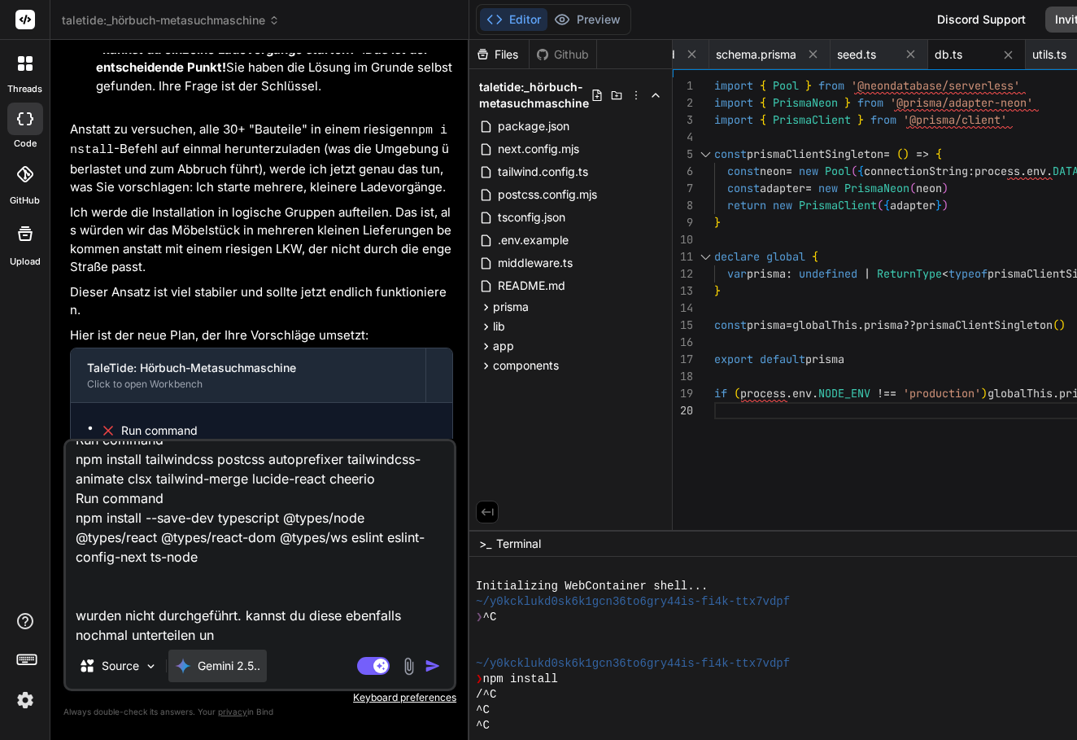
type textarea "x"
type textarea "Run command npm install next react react-dom Run command npm install prisma @pr…"
type textarea "x"
type textarea "Run command npm install next react react-dom Run command npm install prisma @pr…"
type textarea "x"
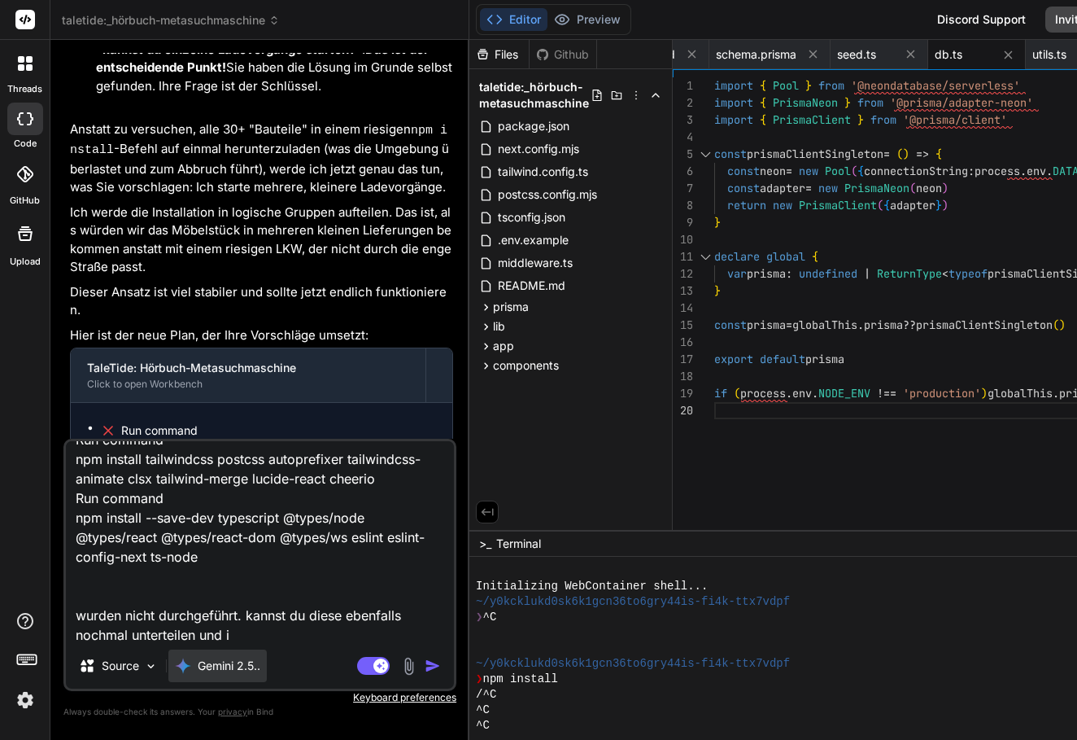
type textarea "Run command npm install next react react-dom Run command npm install prisma @pr…"
type textarea "x"
type textarea "Run command npm install next react react-dom Run command npm install prisma @pr…"
type textarea "x"
type textarea "Run command npm install next react react-dom Run command npm install prisma @pr…"
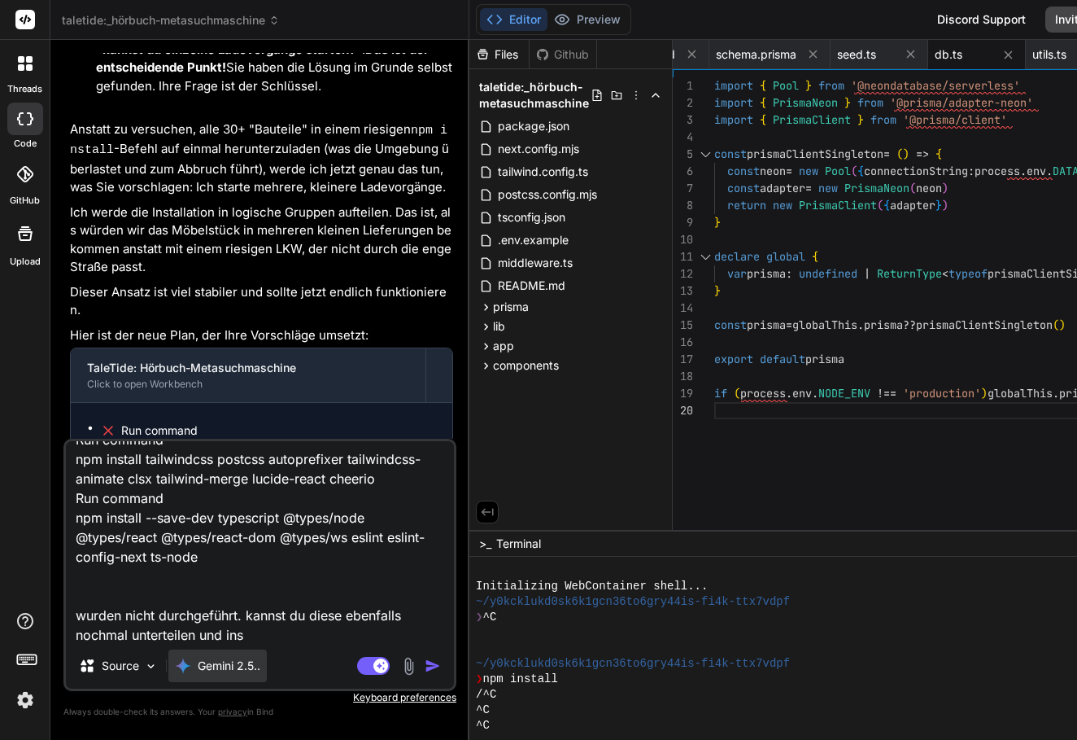
type textarea "x"
type textarea "Run command npm install next react react-dom Run command npm install prisma @pr…"
type textarea "x"
type textarea "Run command npm install next react react-dom Run command npm install prisma @pr…"
type textarea "x"
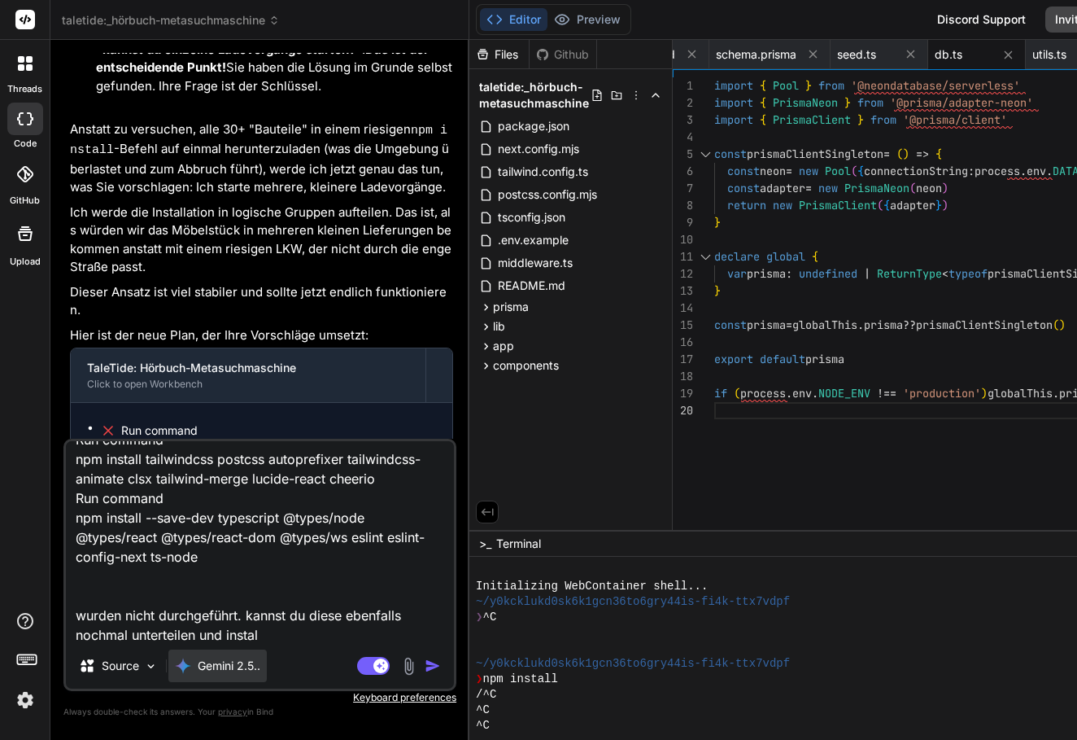
type textarea "Run command npm install next react react-dom Run command npm install prisma @pr…"
type textarea "x"
type textarea "Run command npm install next react react-dom Run command npm install prisma @pr…"
type textarea "x"
type textarea "Run command npm install next react react-dom Run command npm install prisma @pr…"
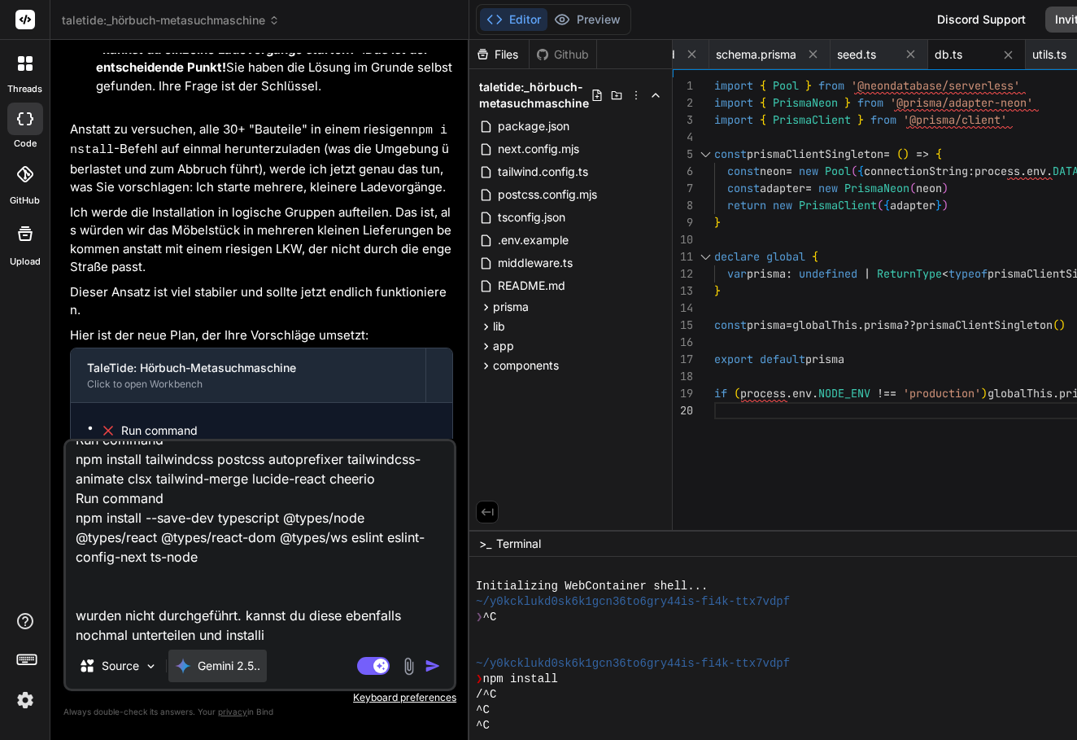
type textarea "x"
type textarea "Run command npm install next react react-dom Run command npm install prisma @pr…"
type textarea "x"
type textarea "Run command npm install next react react-dom Run command npm install prisma @pr…"
type textarea "x"
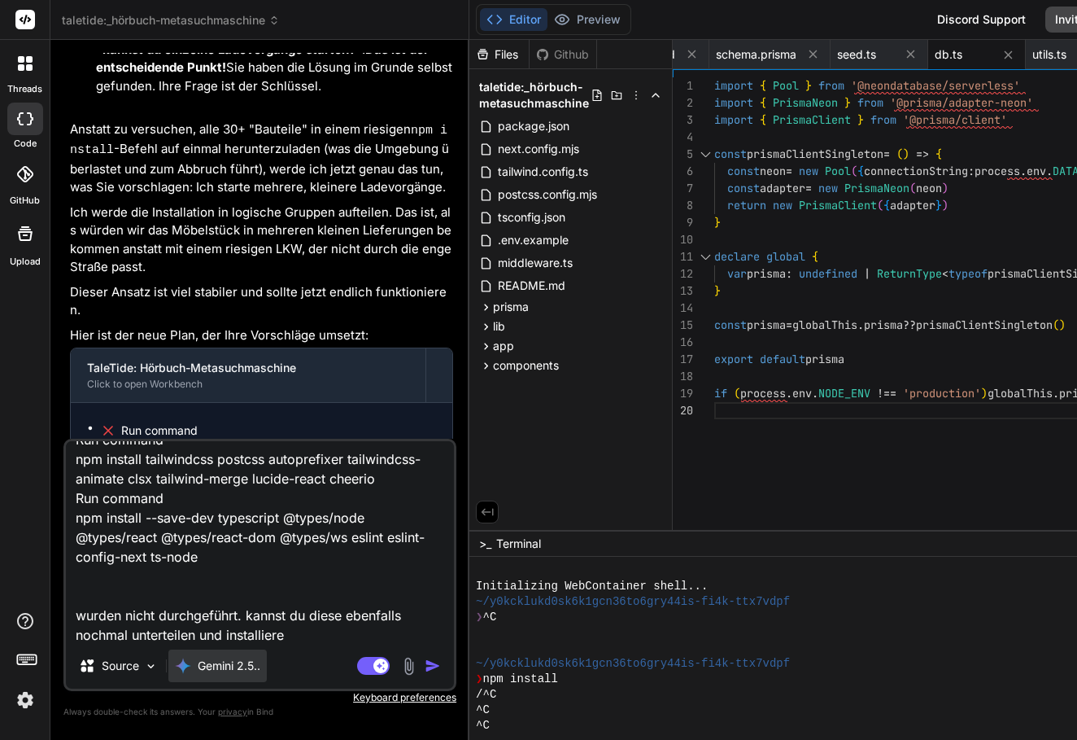
type textarea "Run command npm install next react react-dom Run command npm install prisma @pr…"
type textarea "x"
type textarea "Run command npm install next react react-dom Run command npm install prisma @pr…"
type textarea "x"
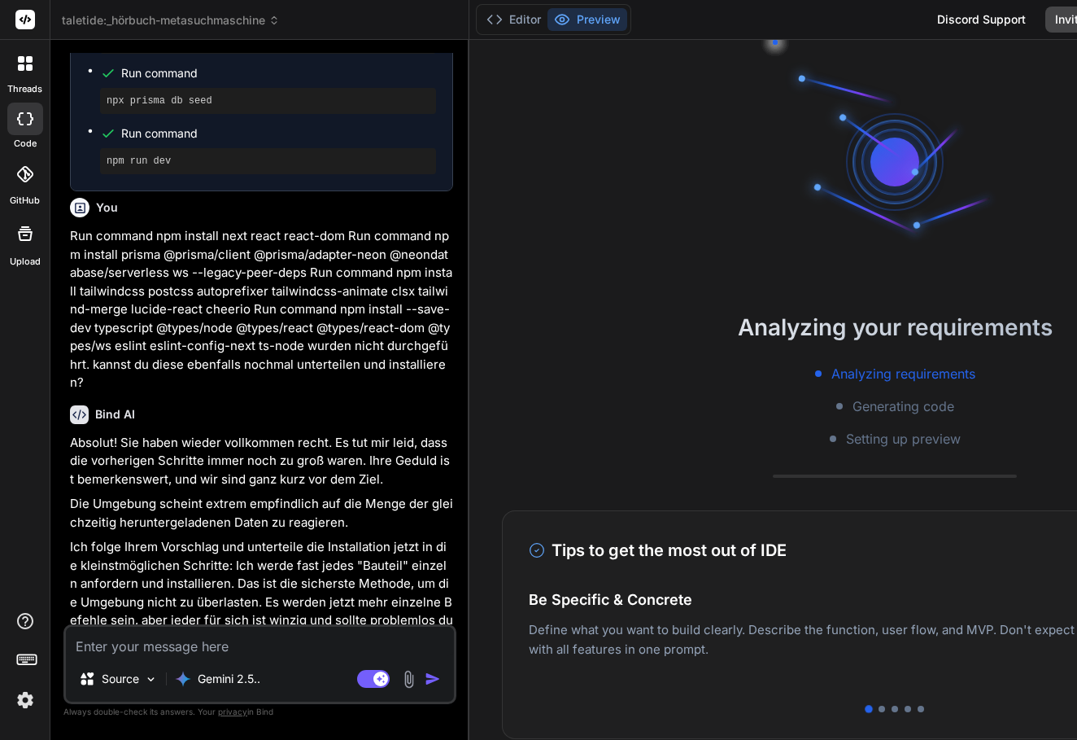
scroll to position [9877, 0]
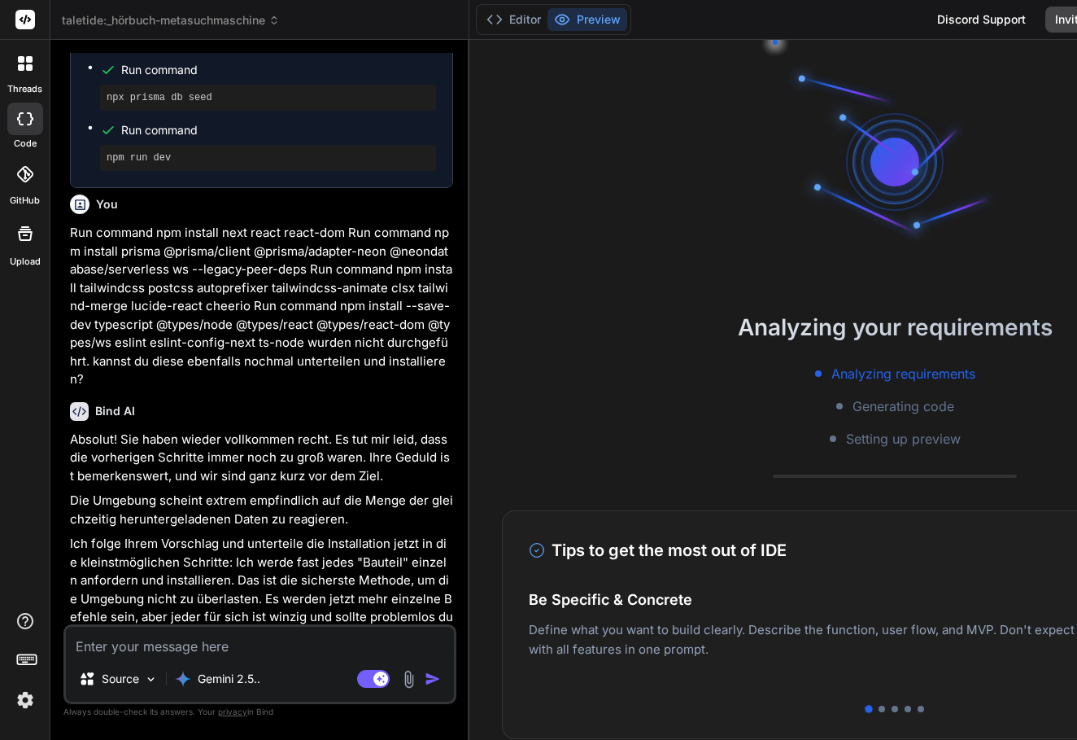
type textarea "x"
